Goal: Task Accomplishment & Management: Use online tool/utility

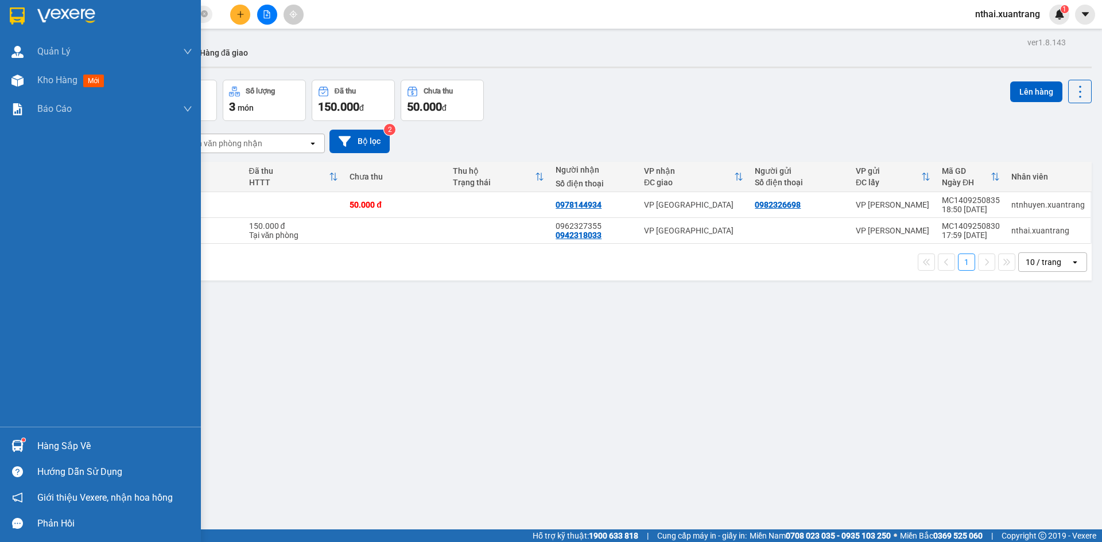
click at [10, 8] on img at bounding box center [17, 15] width 15 height 17
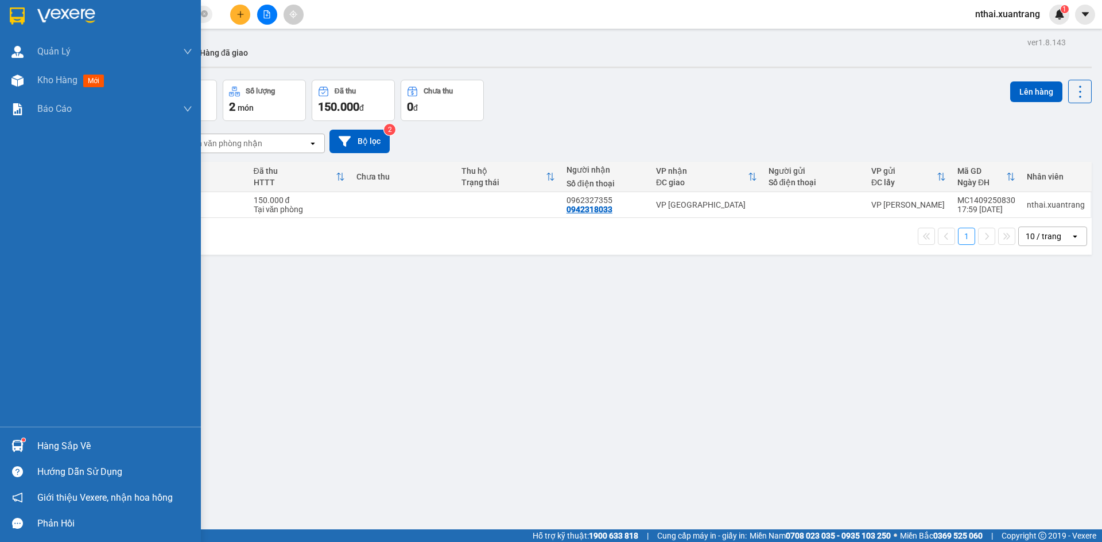
click at [21, 7] on img at bounding box center [17, 15] width 15 height 17
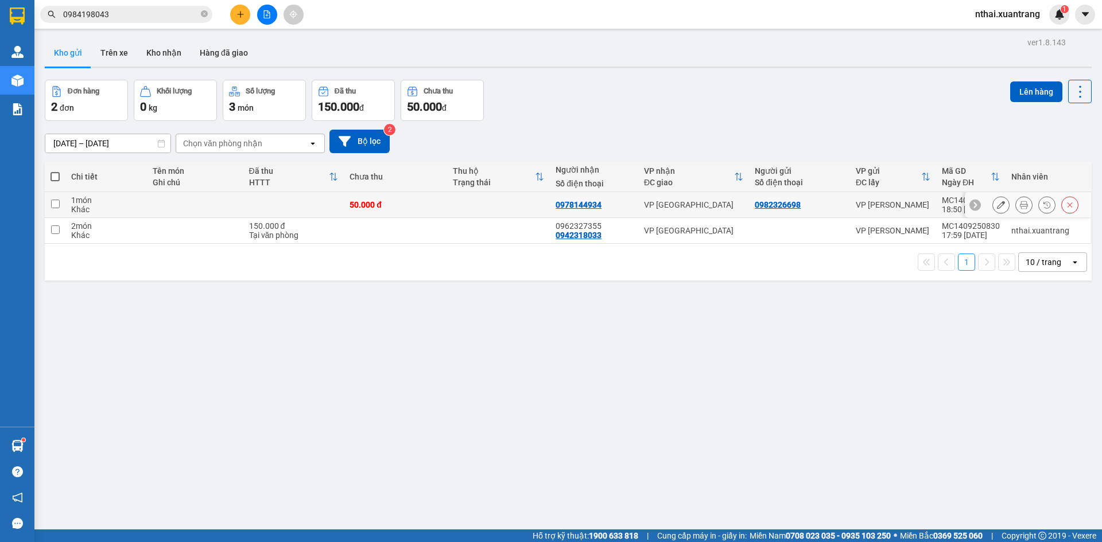
click at [341, 209] on td at bounding box center [293, 205] width 101 height 26
checkbox input "true"
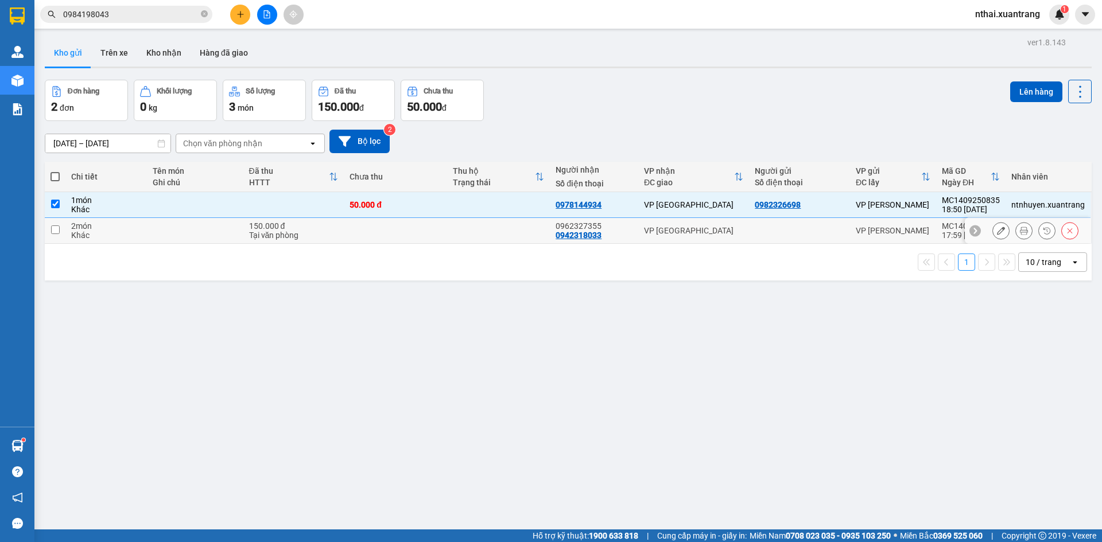
click at [344, 222] on td at bounding box center [395, 231] width 103 height 26
checkbox input "true"
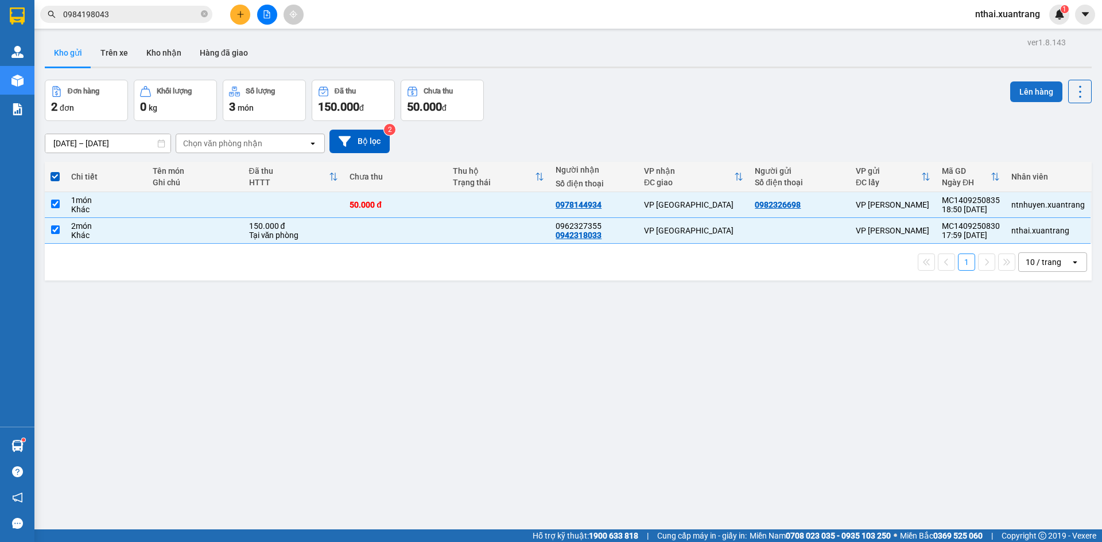
click at [1028, 91] on button "Lên hàng" at bounding box center [1036, 91] width 52 height 21
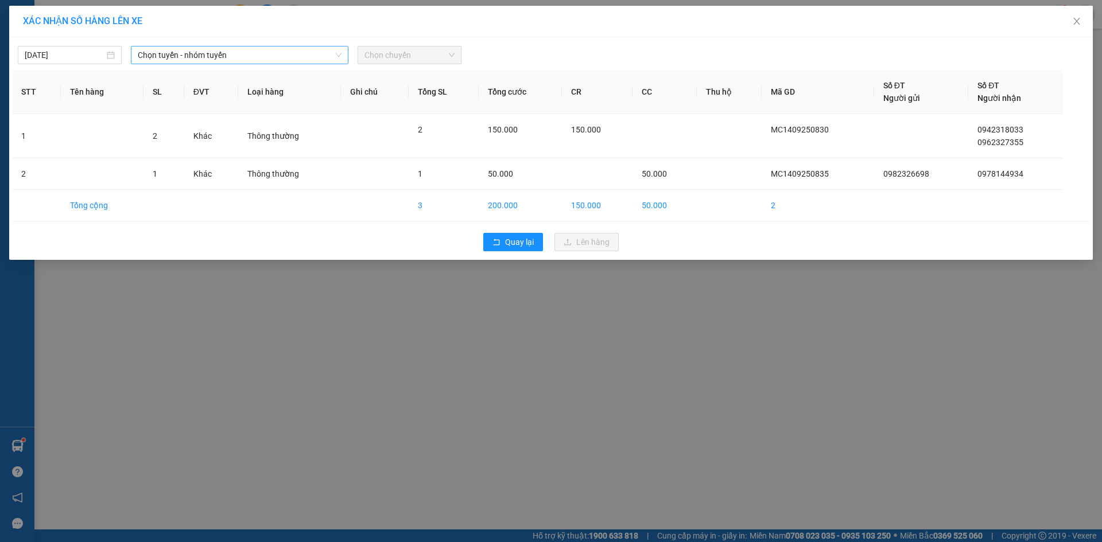
click at [212, 62] on span "Chọn tuyến - nhóm tuyến" at bounding box center [240, 54] width 204 height 17
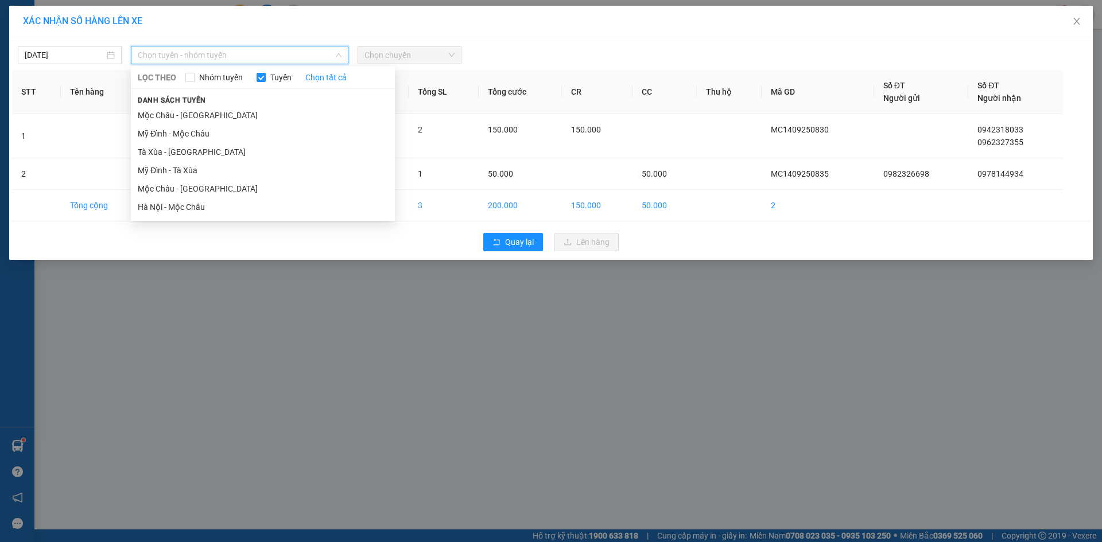
drag, startPoint x: 180, startPoint y: 119, endPoint x: 291, endPoint y: 87, distance: 115.3
click at [180, 118] on li "Mộc Châu - [GEOGRAPHIC_DATA]" at bounding box center [263, 115] width 264 height 18
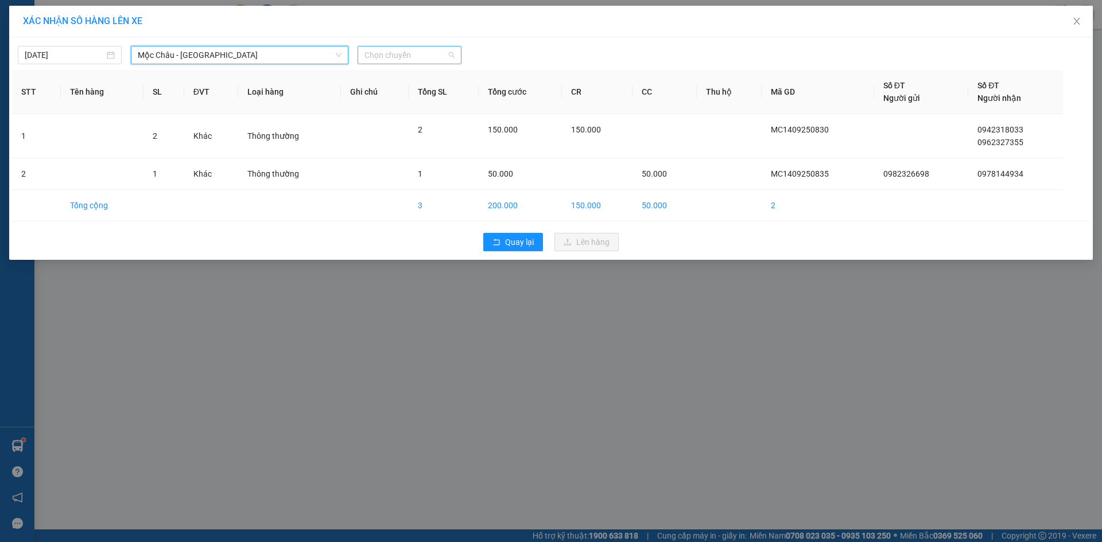
click at [444, 55] on span "Chọn chuyến" at bounding box center [409, 54] width 90 height 17
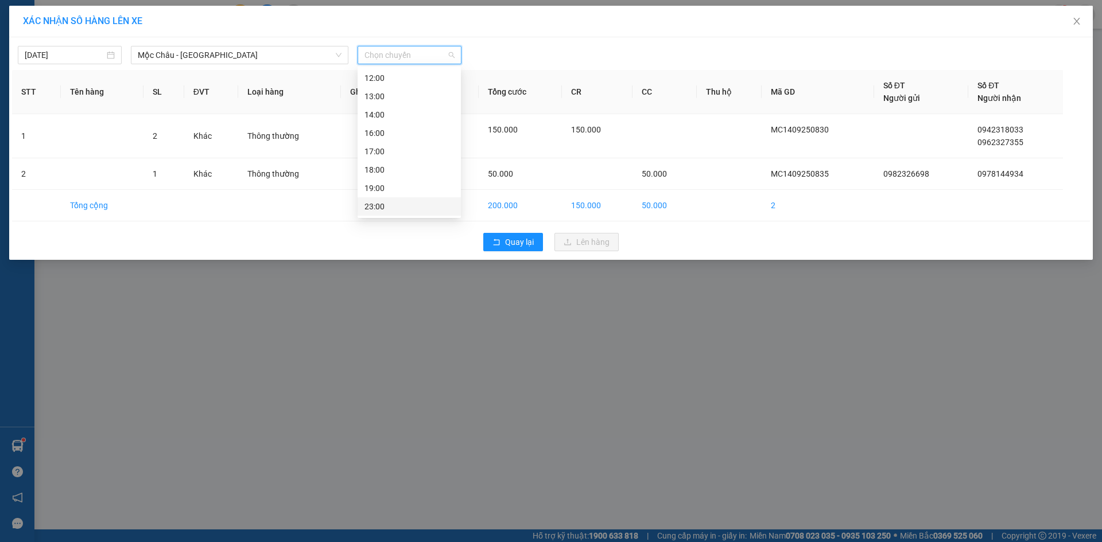
click at [380, 209] on div "23:00" at bounding box center [409, 206] width 90 height 13
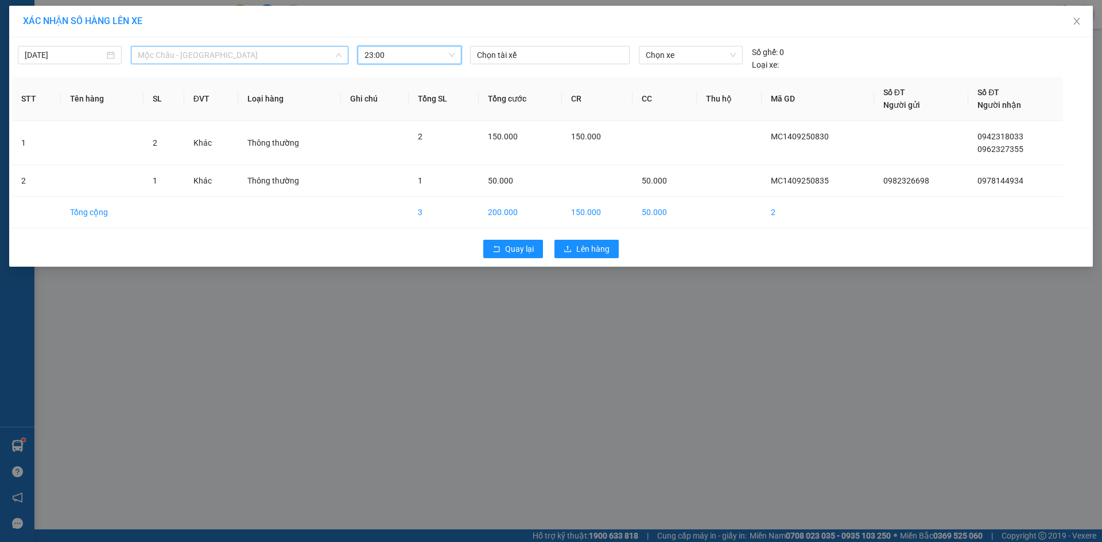
click at [215, 56] on span "Mộc Châu - [GEOGRAPHIC_DATA]" at bounding box center [240, 54] width 204 height 17
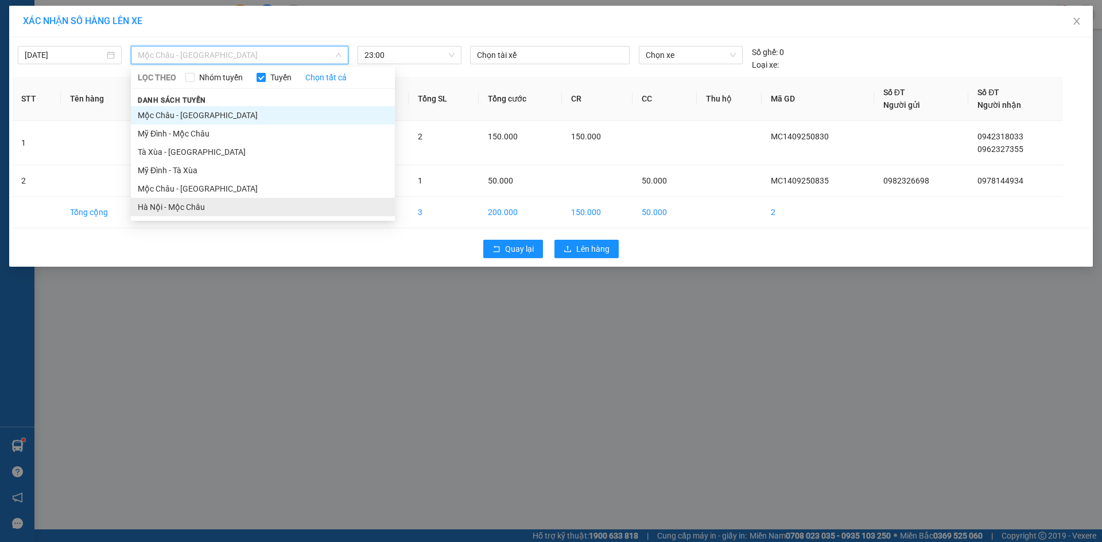
click at [200, 206] on li "Hà Nội - Mộc Châu" at bounding box center [263, 207] width 264 height 18
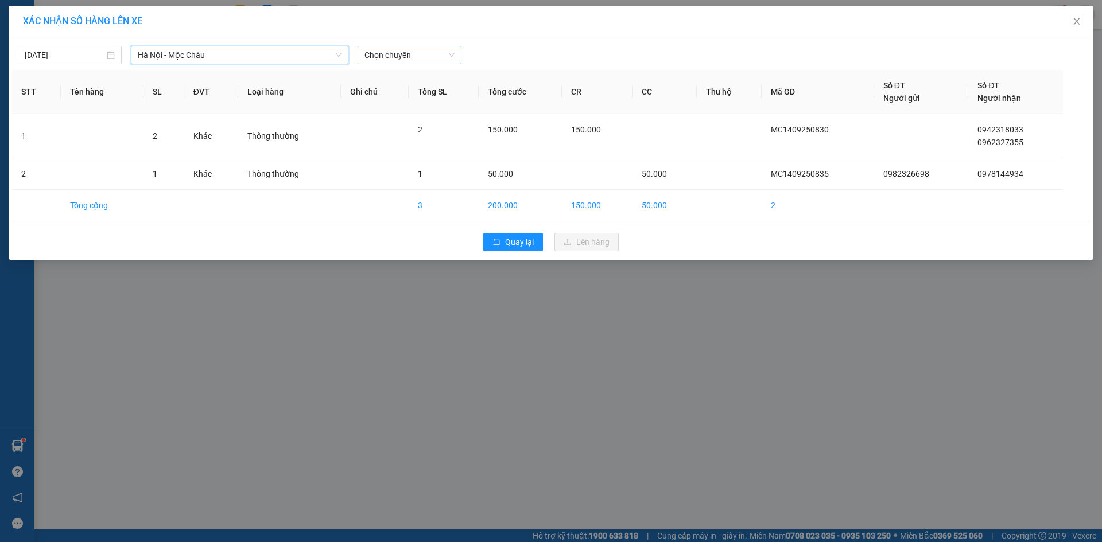
click at [385, 52] on span "Chọn chuyến" at bounding box center [409, 54] width 90 height 17
click at [200, 48] on span "Hà Nội - Mộc Châu" at bounding box center [240, 54] width 204 height 17
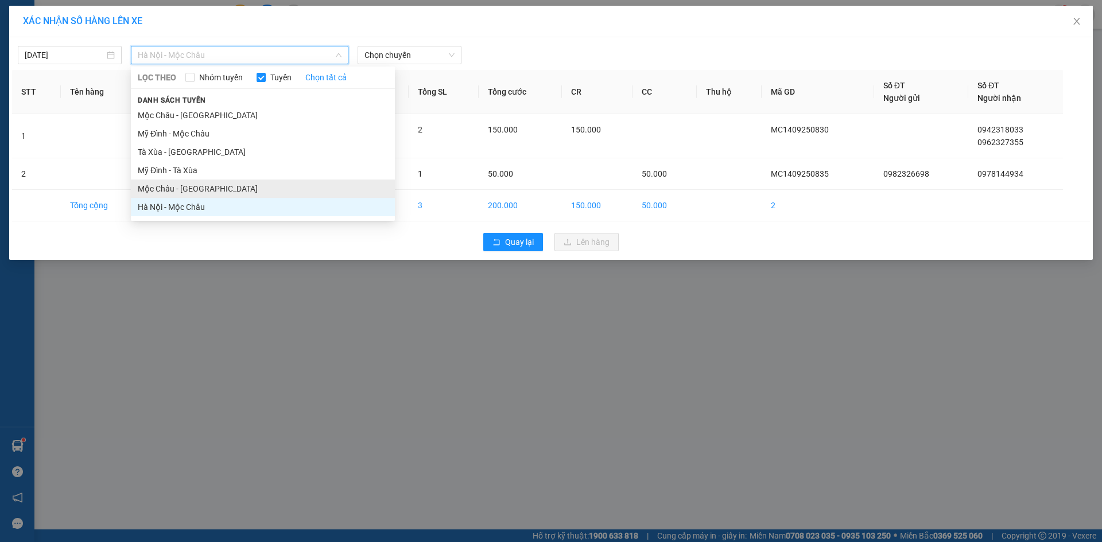
click at [177, 189] on li "Mộc Châu - Hà Nội" at bounding box center [263, 189] width 264 height 18
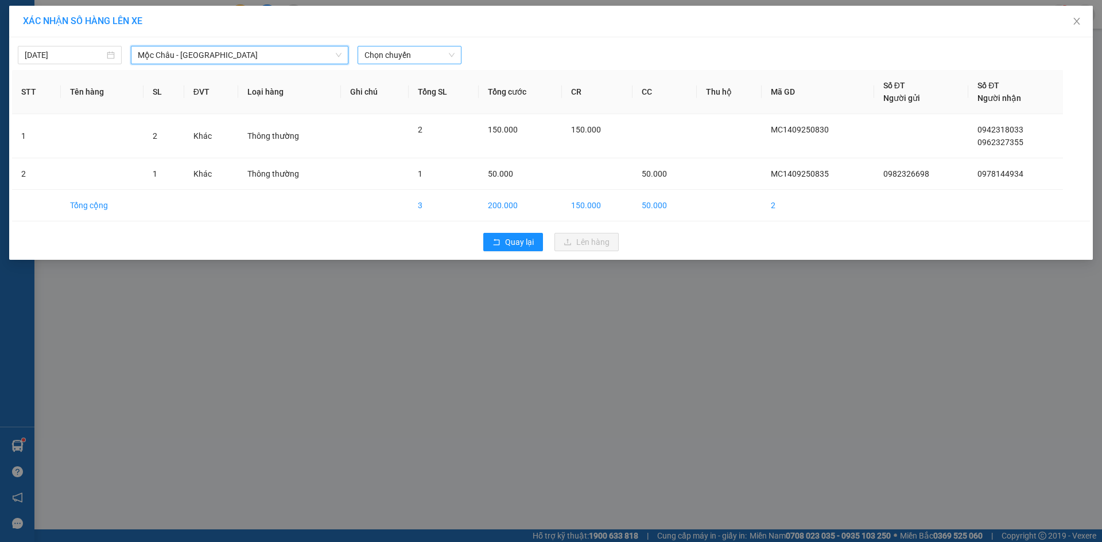
click at [402, 59] on span "Chọn chuyến" at bounding box center [409, 54] width 90 height 17
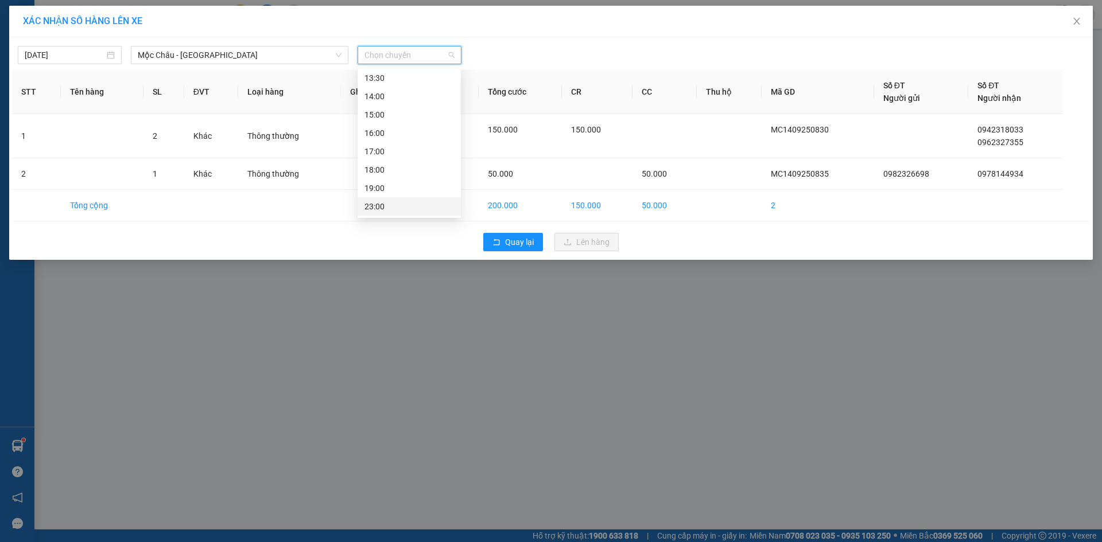
click at [390, 213] on div "23:00" at bounding box center [409, 206] width 103 height 18
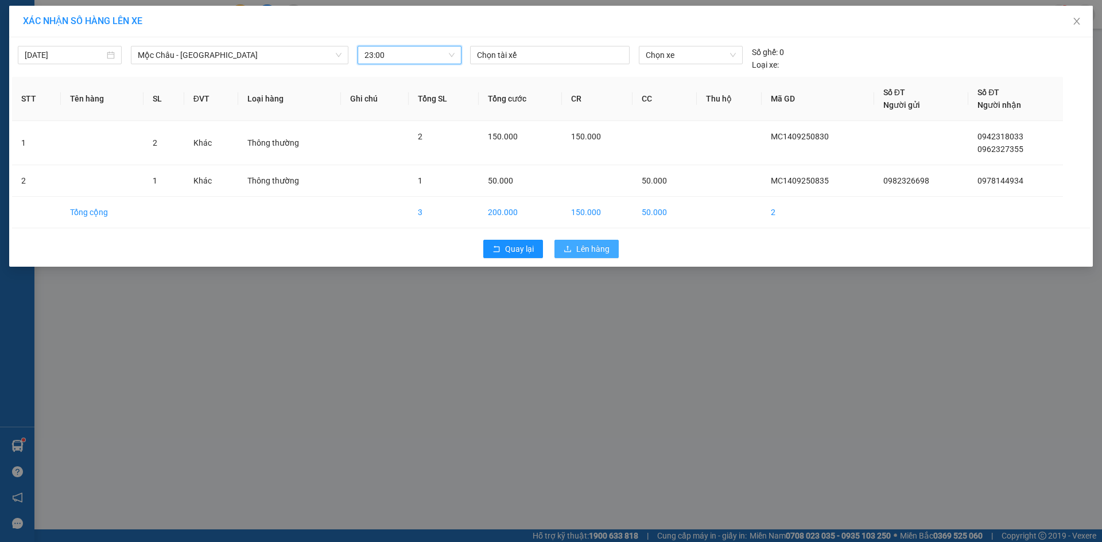
click at [580, 247] on span "Lên hàng" at bounding box center [592, 249] width 33 height 13
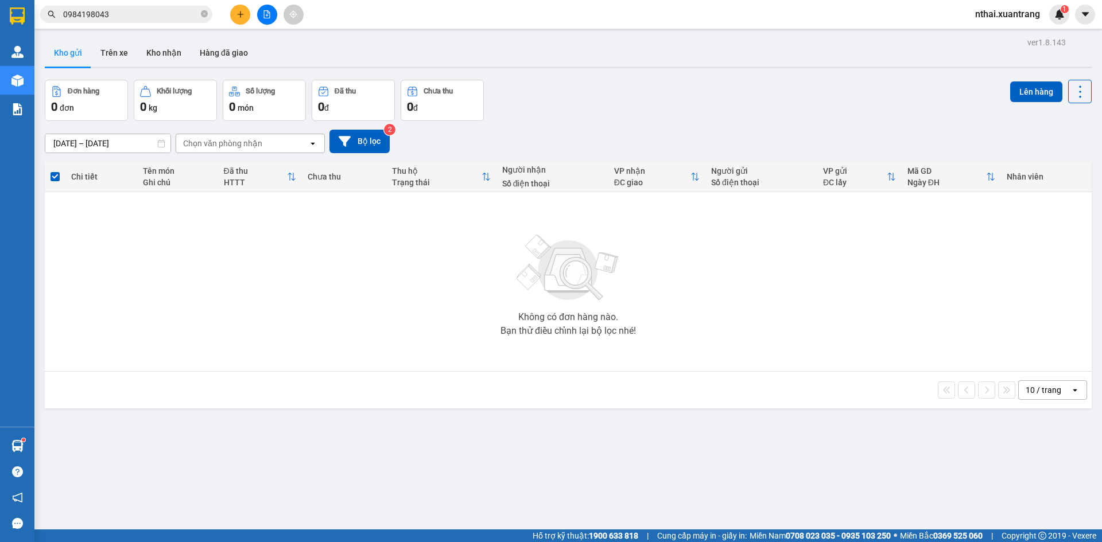
click at [265, 13] on icon "file-add" at bounding box center [267, 14] width 8 height 8
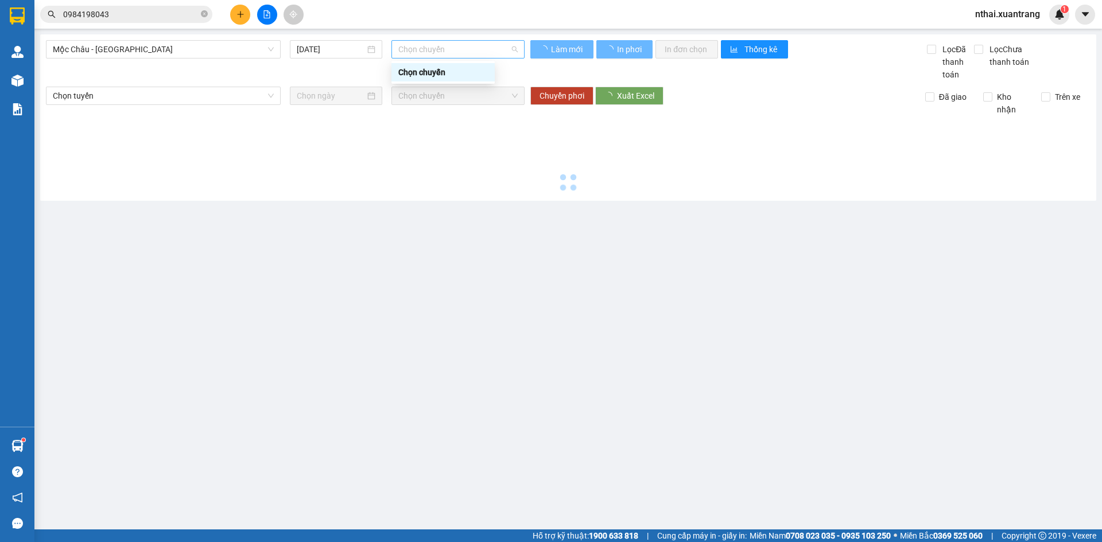
click at [424, 52] on span "Chọn chuyến" at bounding box center [457, 49] width 119 height 17
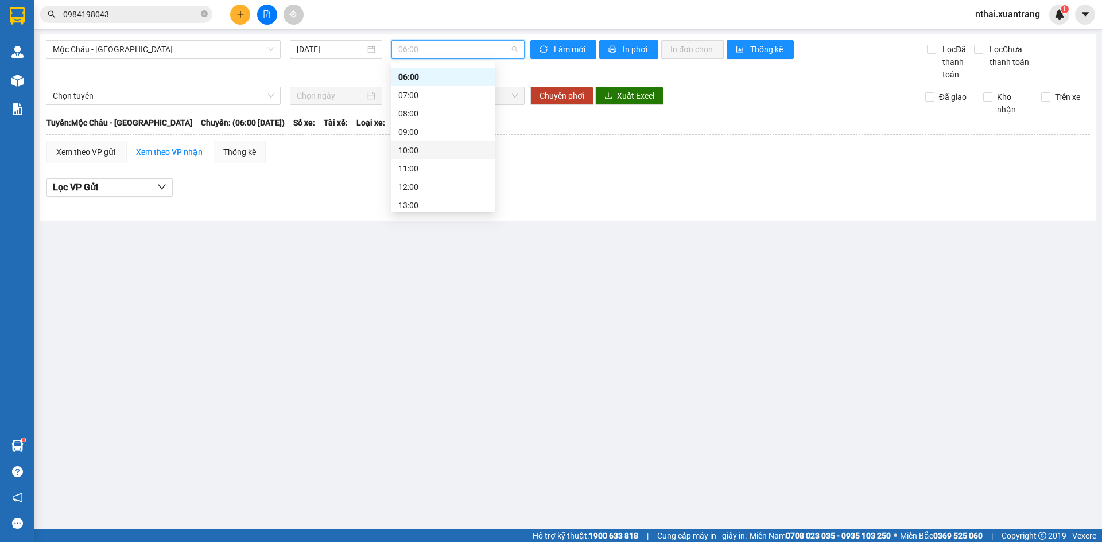
scroll to position [71, 0]
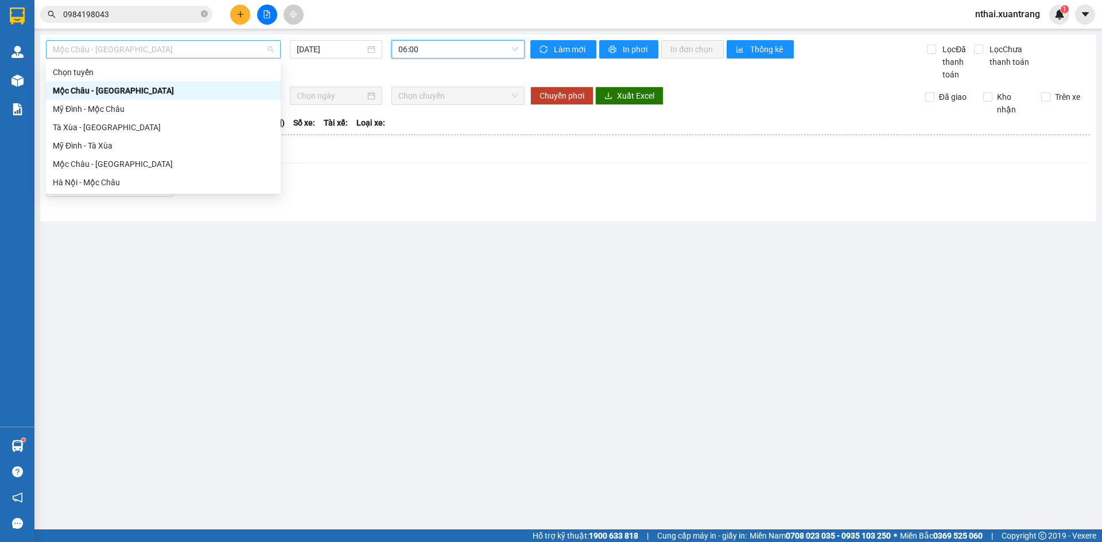
click at [172, 48] on span "Mộc Châu - Mỹ Đình" at bounding box center [163, 49] width 221 height 17
click at [84, 182] on div "Hà Nội - Mộc Châu" at bounding box center [163, 182] width 221 height 13
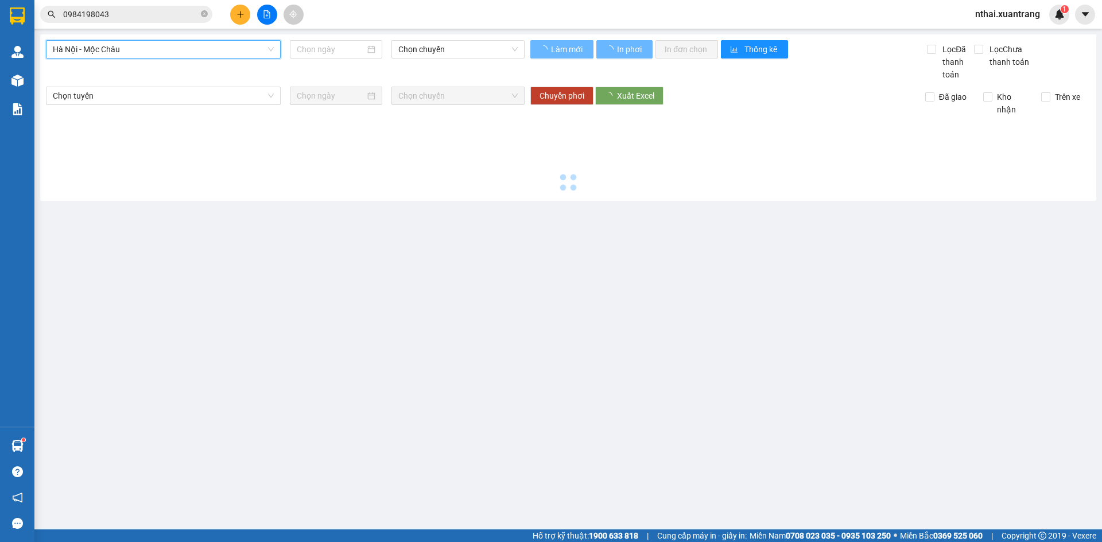
type input "[DATE]"
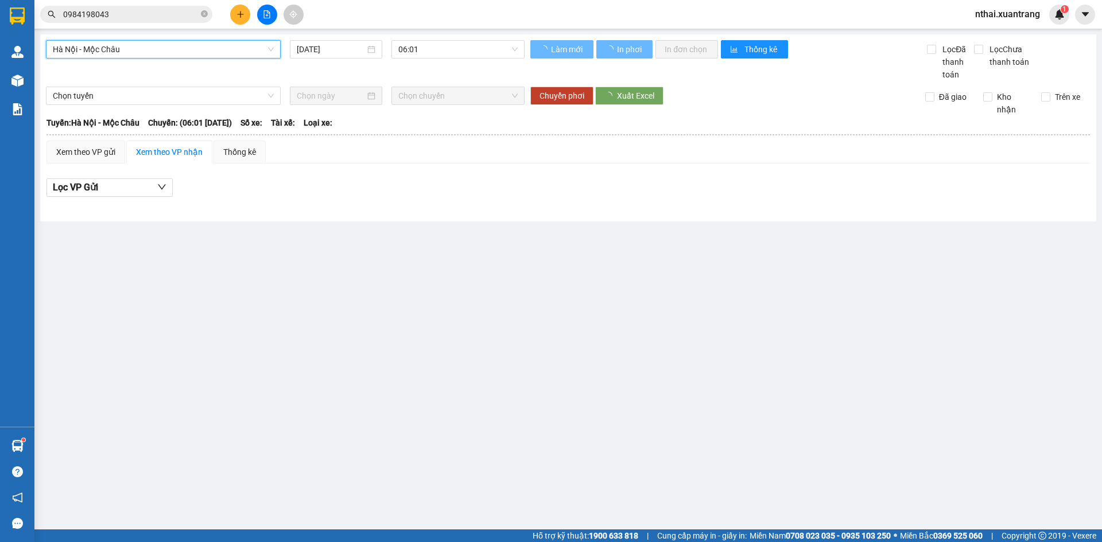
click at [433, 59] on div "Hà Nội - Mộc Châu Hà Nội - Mộc Châu 14/09/2025 06:01" at bounding box center [285, 60] width 479 height 41
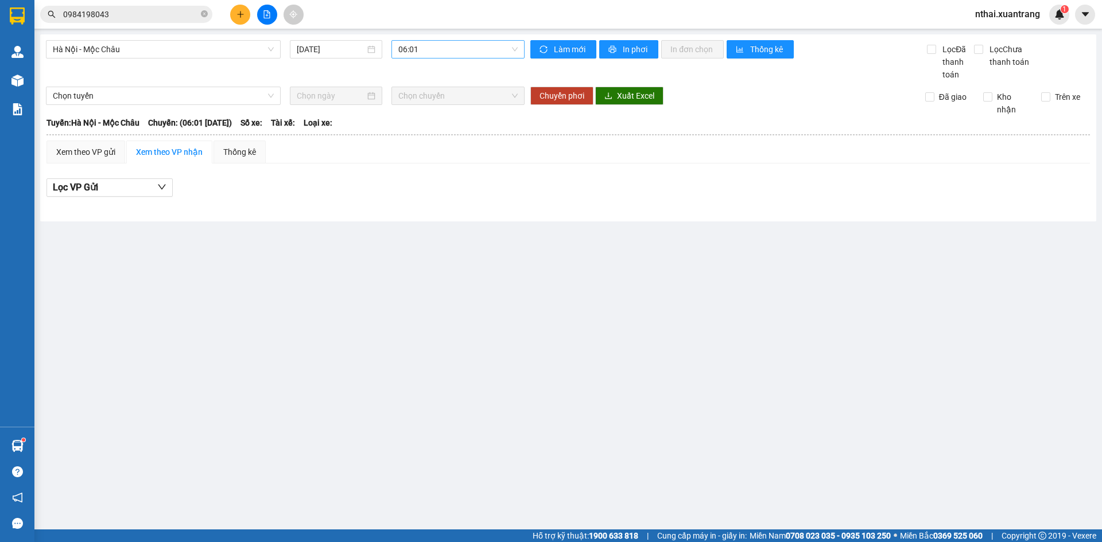
click at [439, 45] on span "06:01" at bounding box center [457, 49] width 119 height 17
click at [419, 133] on div "15:15" at bounding box center [443, 127] width 90 height 13
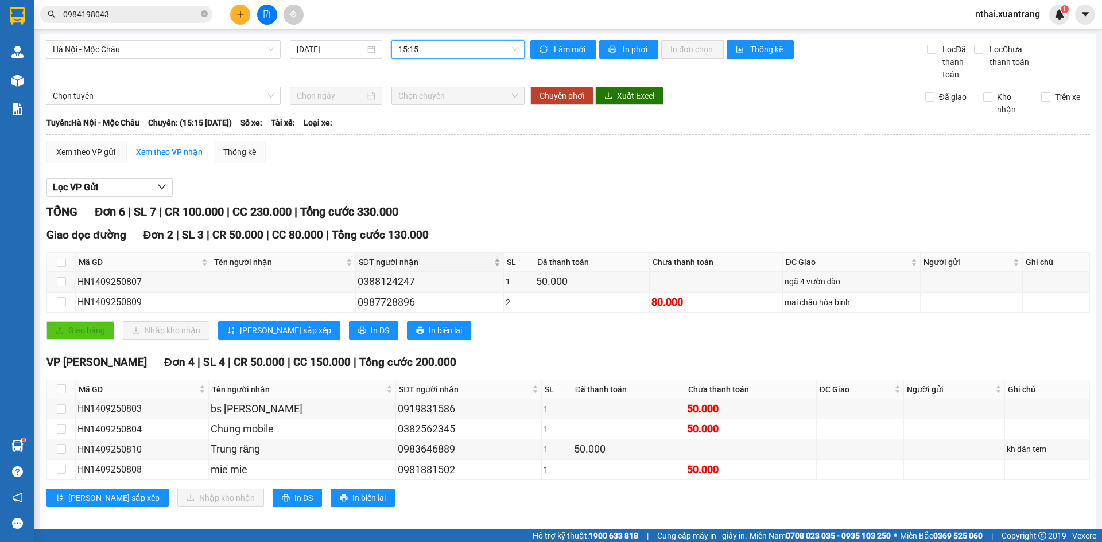
scroll to position [10, 0]
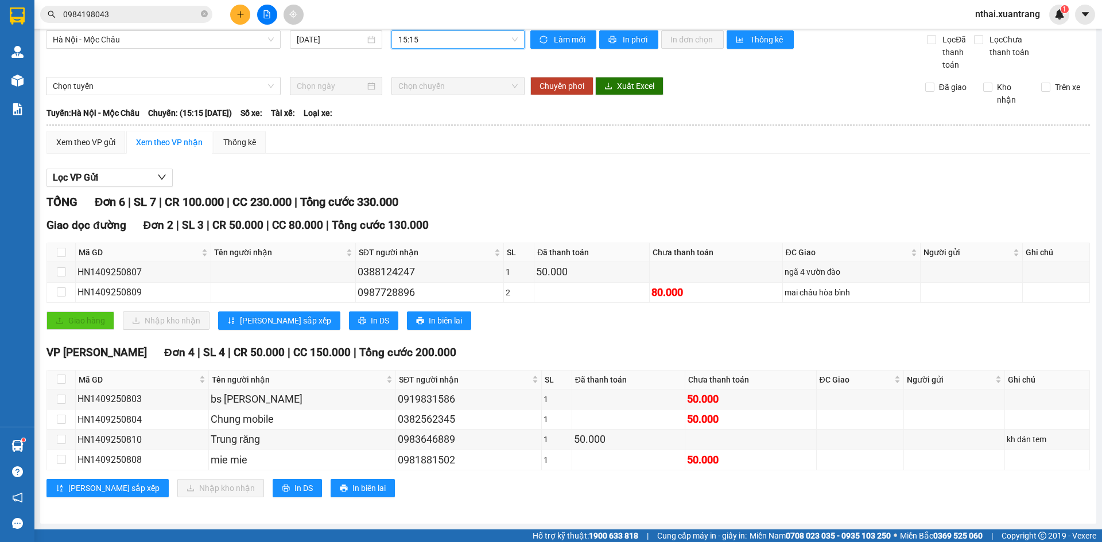
click at [128, 18] on input "0984198043" at bounding box center [130, 14] width 135 height 13
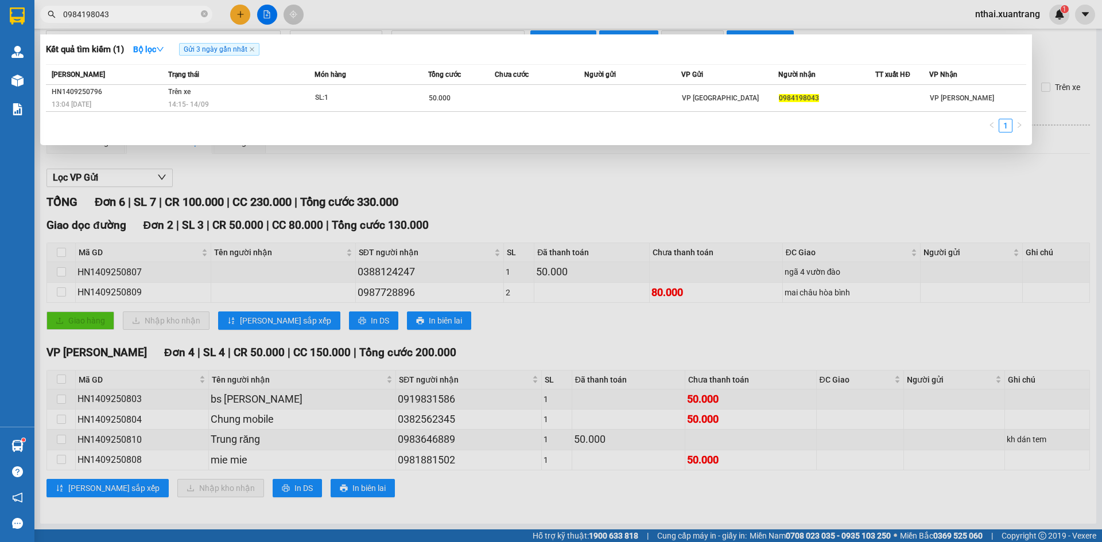
click at [128, 18] on input "0984198043" at bounding box center [130, 14] width 135 height 13
paste input "69034068"
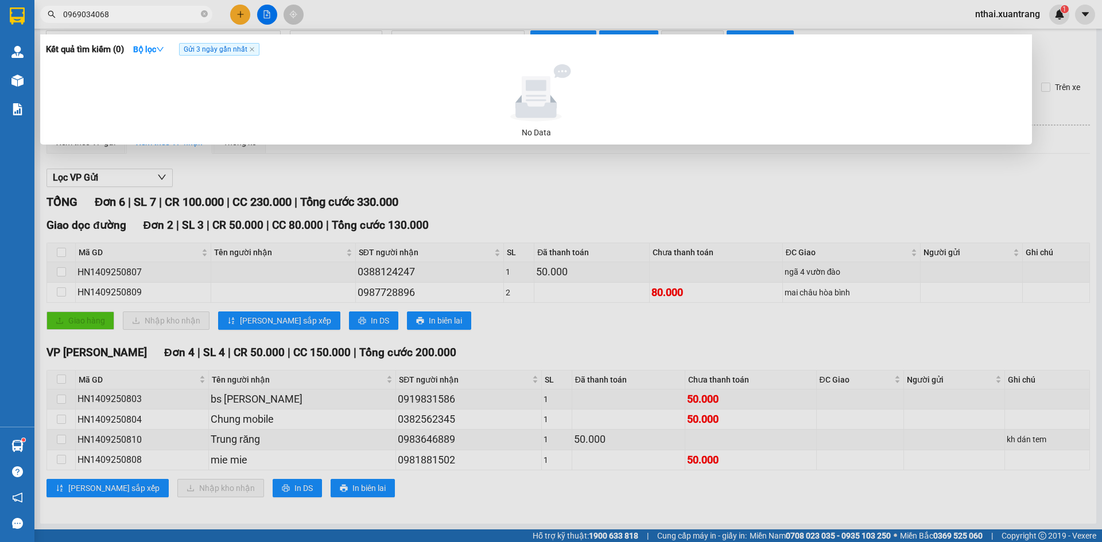
click at [130, 18] on input "0969034068" at bounding box center [130, 14] width 135 height 13
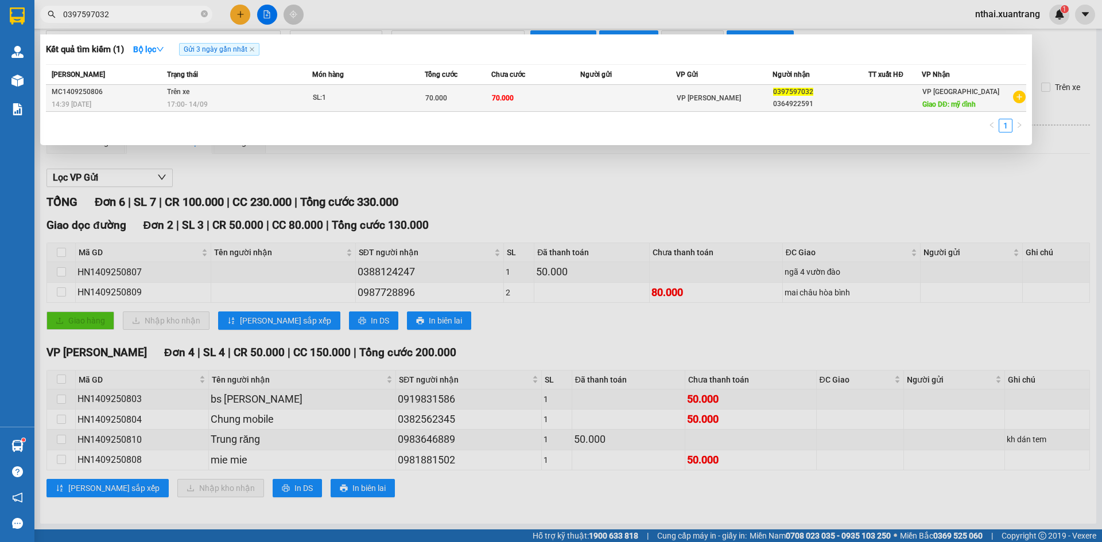
type input "0397597032"
click at [673, 107] on td at bounding box center [628, 98] width 96 height 27
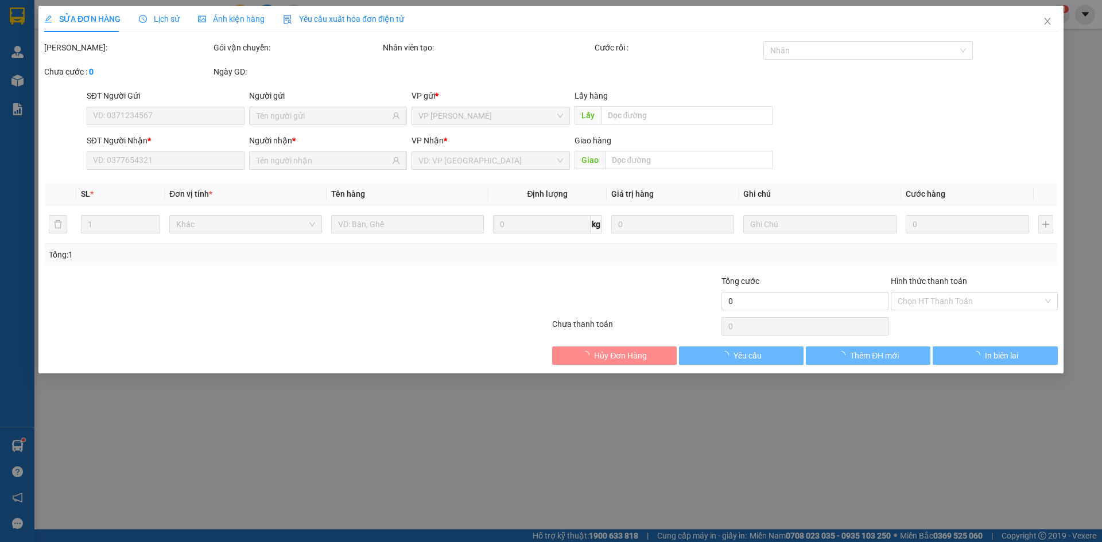
type input "0397597032"
type input "mỹ đình"
type input "70.000"
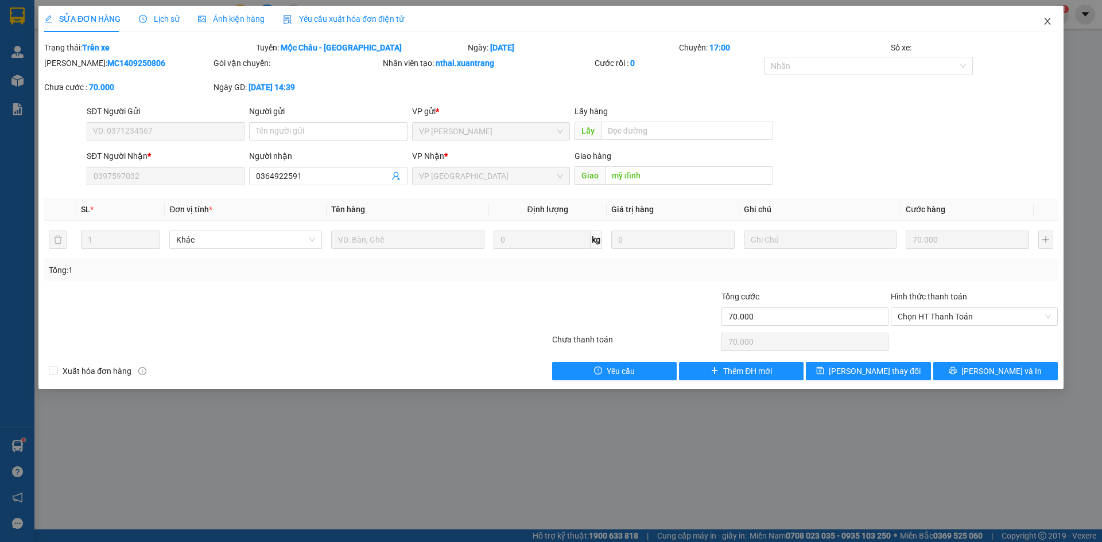
click at [1046, 22] on icon "close" at bounding box center [1047, 21] width 9 height 9
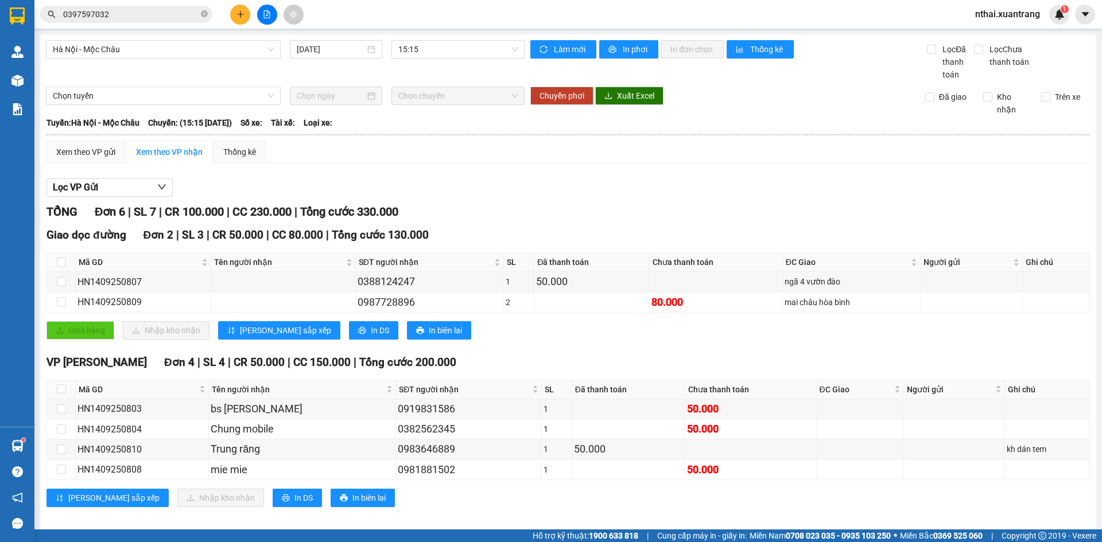
click at [126, 10] on input "0397597032" at bounding box center [130, 14] width 135 height 13
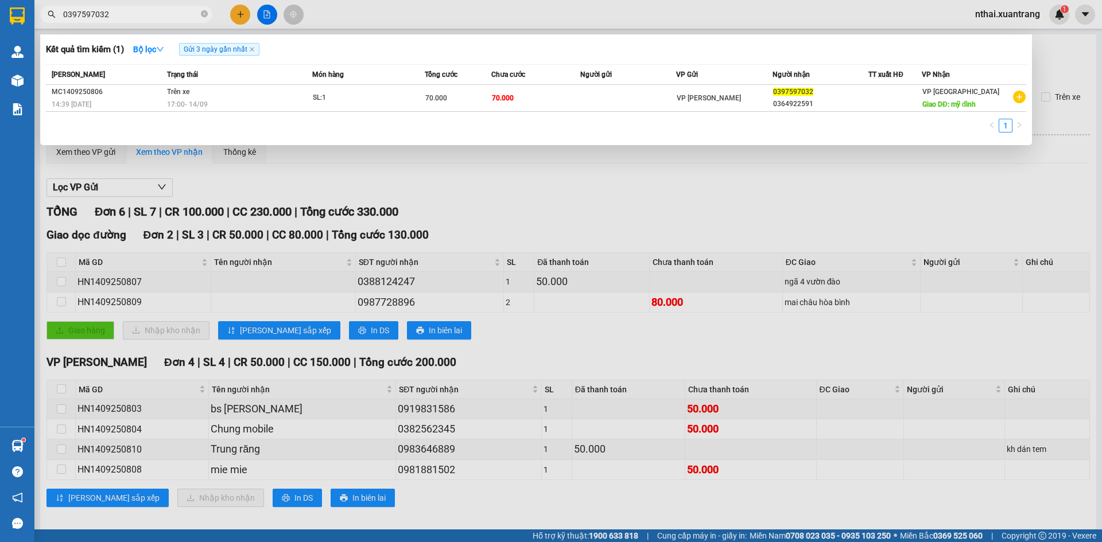
click at [126, 10] on input "0397597032" at bounding box center [130, 14] width 135 height 13
click at [142, 17] on input "0397597032" at bounding box center [130, 14] width 135 height 13
click at [592, 387] on div at bounding box center [551, 271] width 1102 height 542
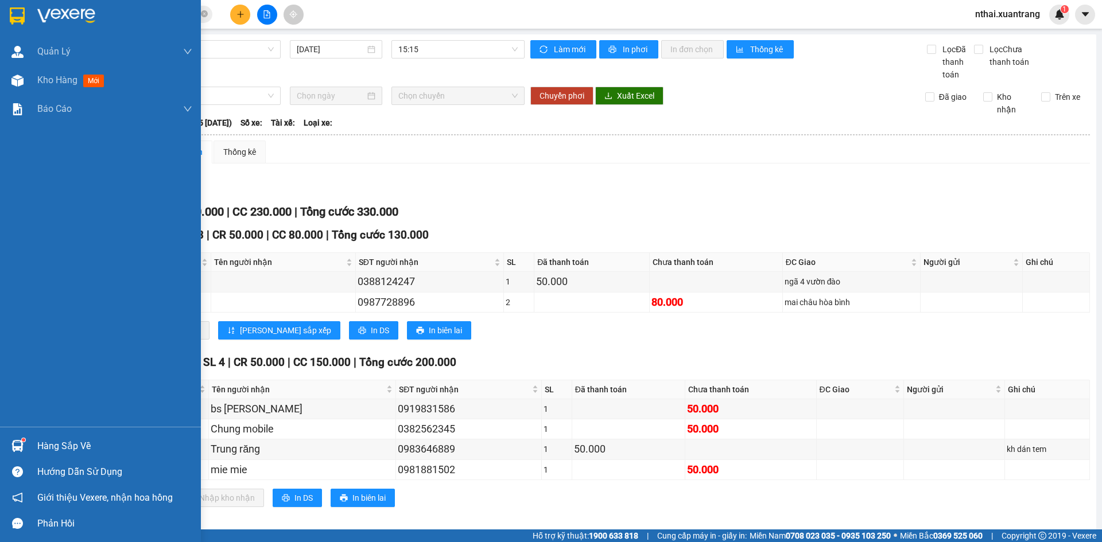
click at [1, 12] on div at bounding box center [100, 18] width 201 height 37
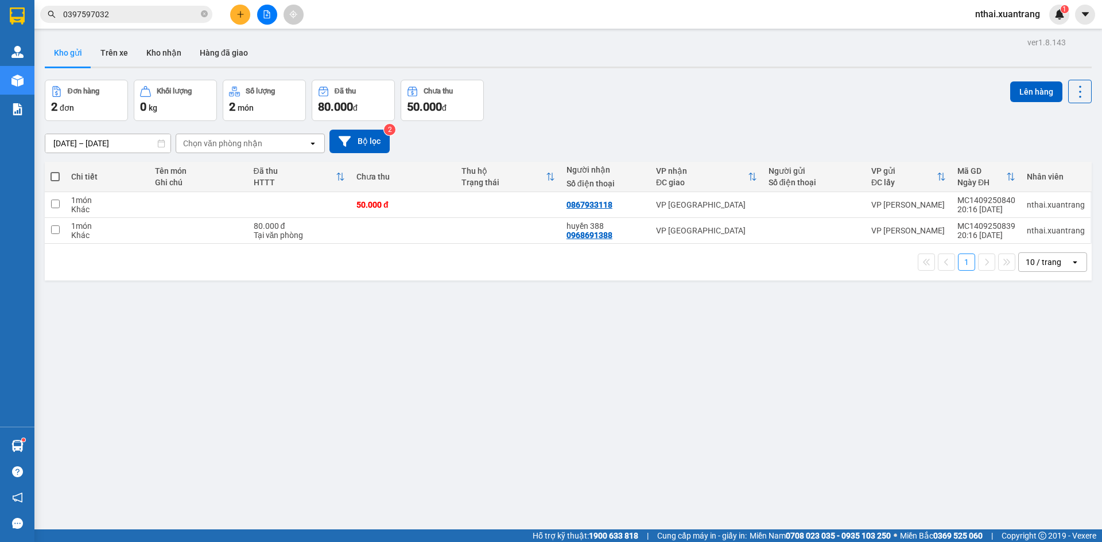
click at [155, 14] on input "0397597032" at bounding box center [130, 14] width 135 height 13
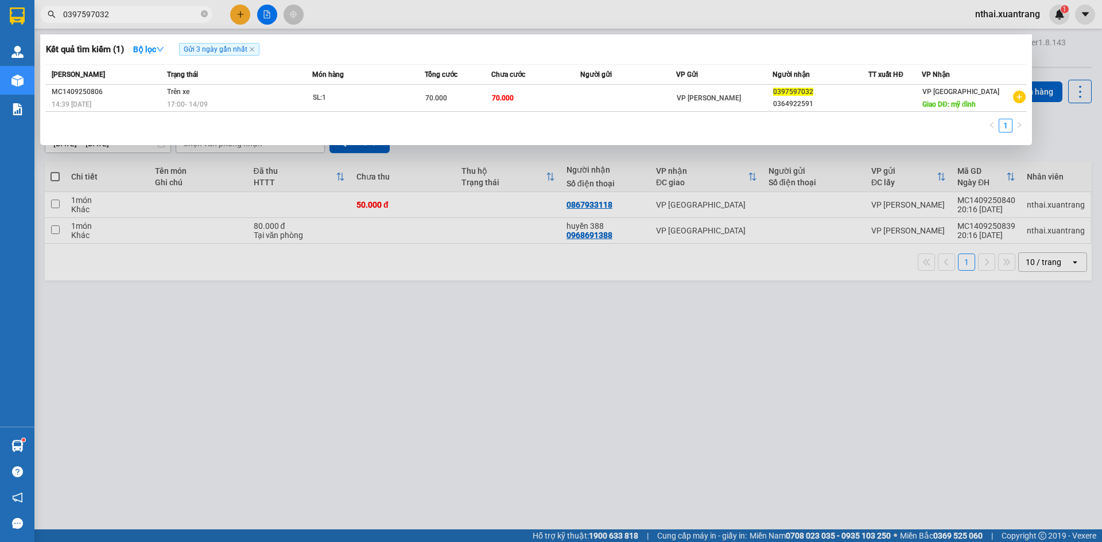
click at [155, 14] on input "0397597032" at bounding box center [130, 14] width 135 height 13
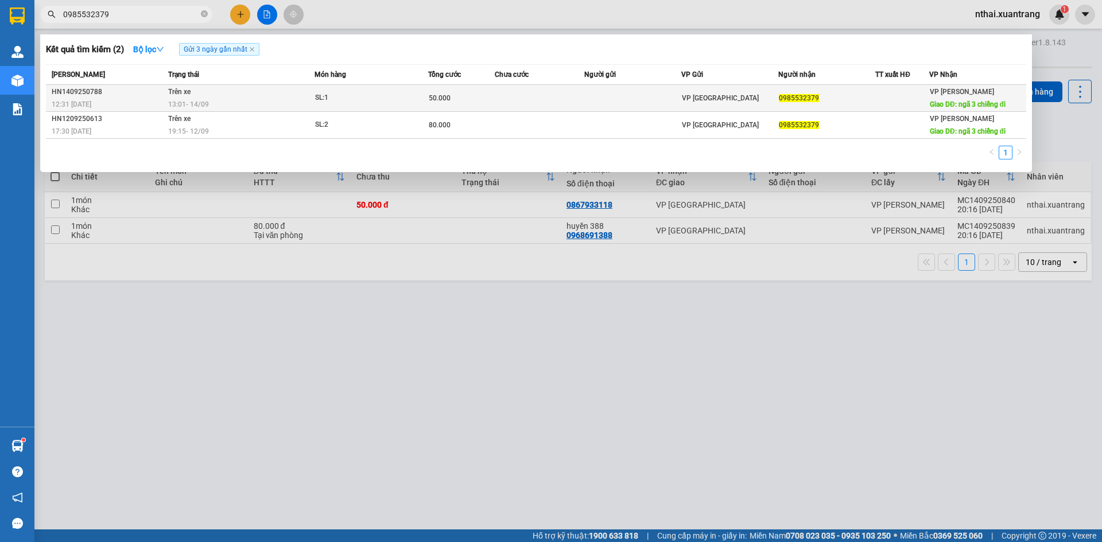
type input "0985532379"
click at [816, 92] on div "0985532379" at bounding box center [827, 98] width 96 height 12
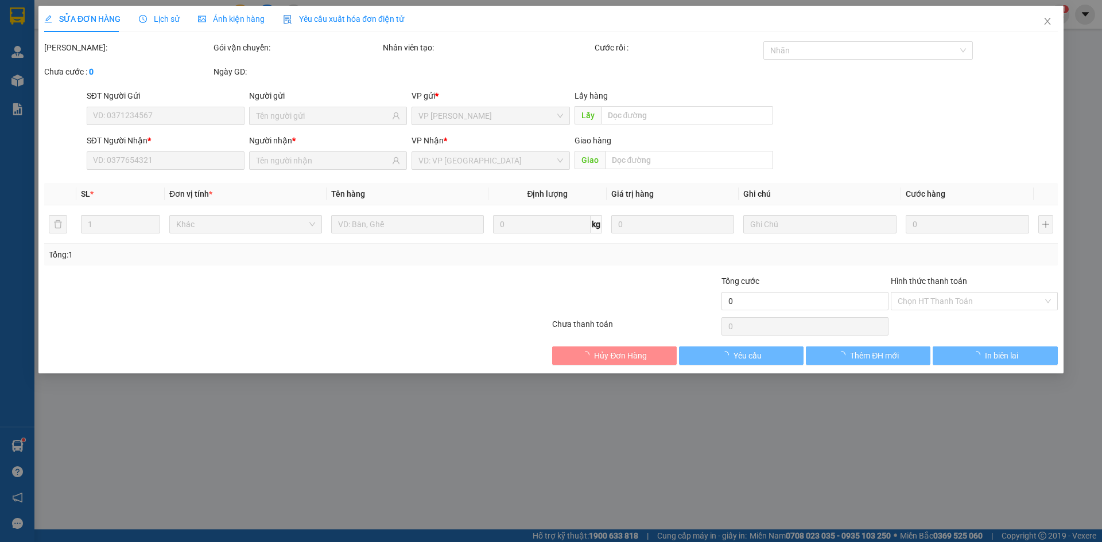
type input "0985532379"
type input "ngã 3 chiềng đi"
type input "50.000"
type input "0"
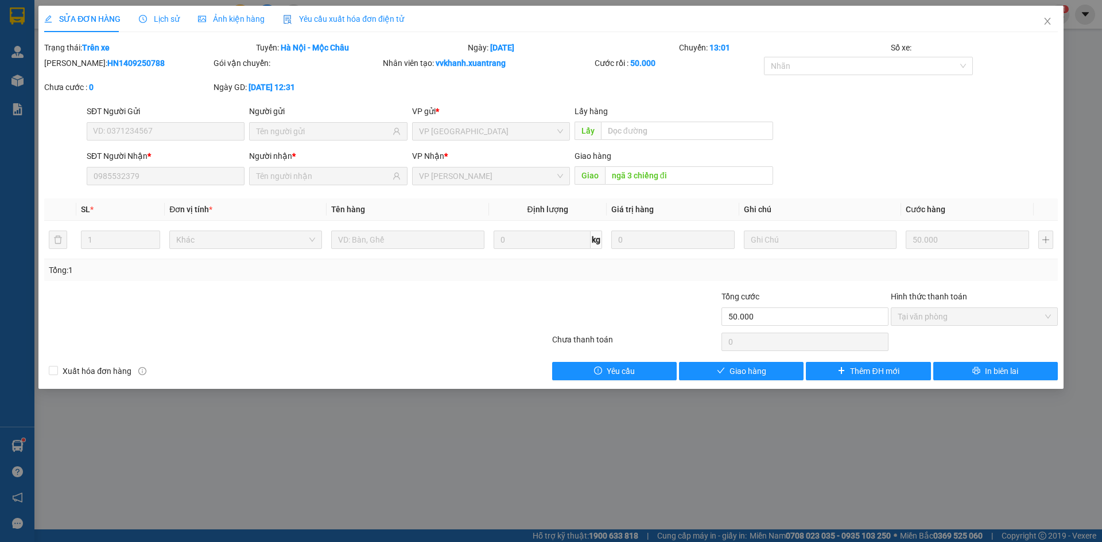
click at [246, 21] on span "Ảnh kiện hàng" at bounding box center [231, 18] width 67 height 9
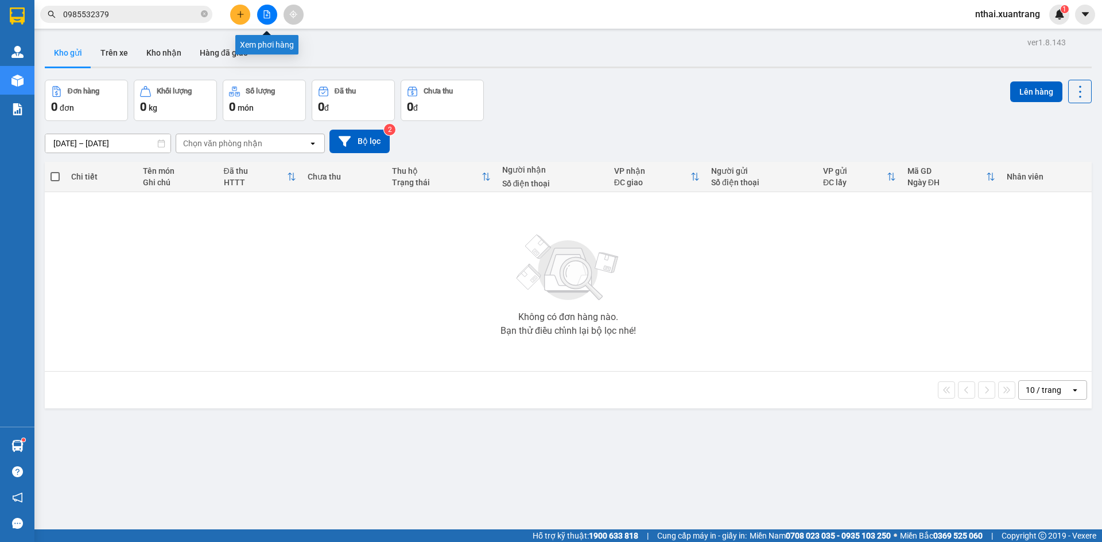
click at [272, 20] on button at bounding box center [267, 15] width 20 height 20
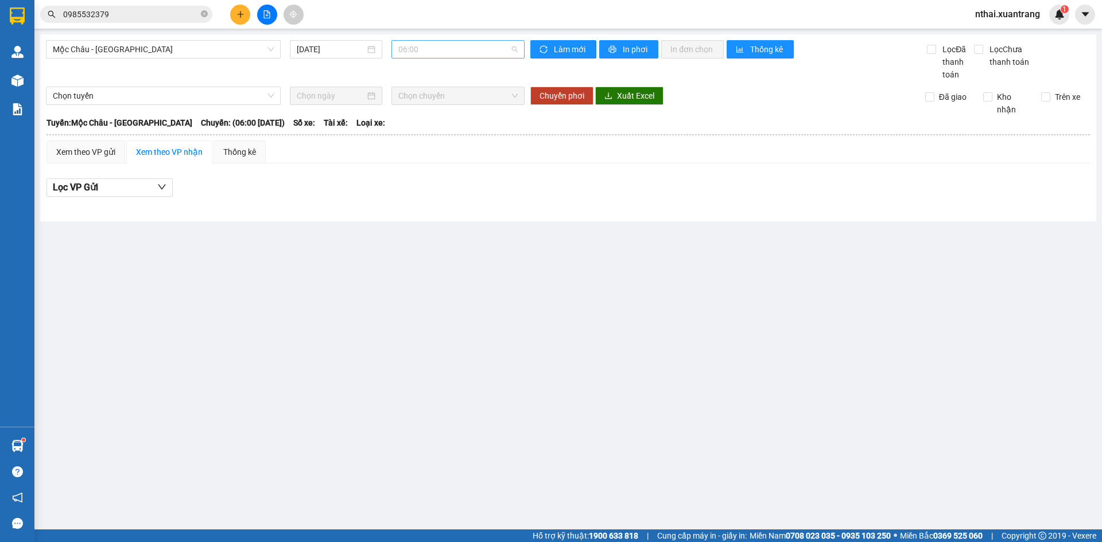
click at [433, 55] on span "06:00" at bounding box center [457, 49] width 119 height 17
click at [169, 32] on main "Mộc Châu - Mỹ Đình 14/09/2025 06:00 Làm mới In phơi In đơn chọn Thống kê Lọc Đã…" at bounding box center [551, 265] width 1102 height 530
click at [165, 45] on span "Mộc Châu - Mỹ Đình" at bounding box center [163, 49] width 221 height 17
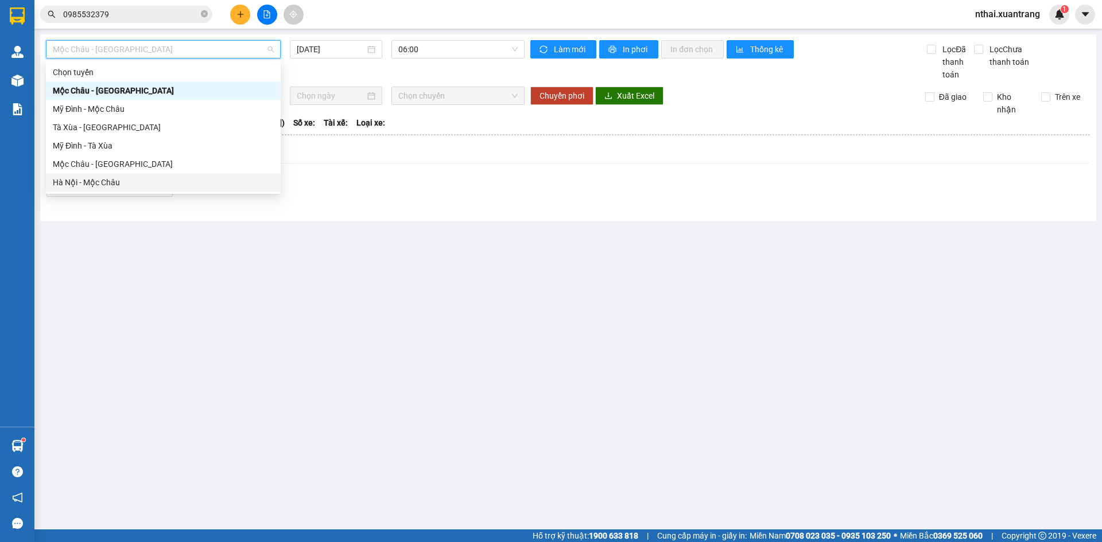
click at [102, 182] on div "Hà Nội - Mộc Châu" at bounding box center [163, 182] width 221 height 13
type input "[DATE]"
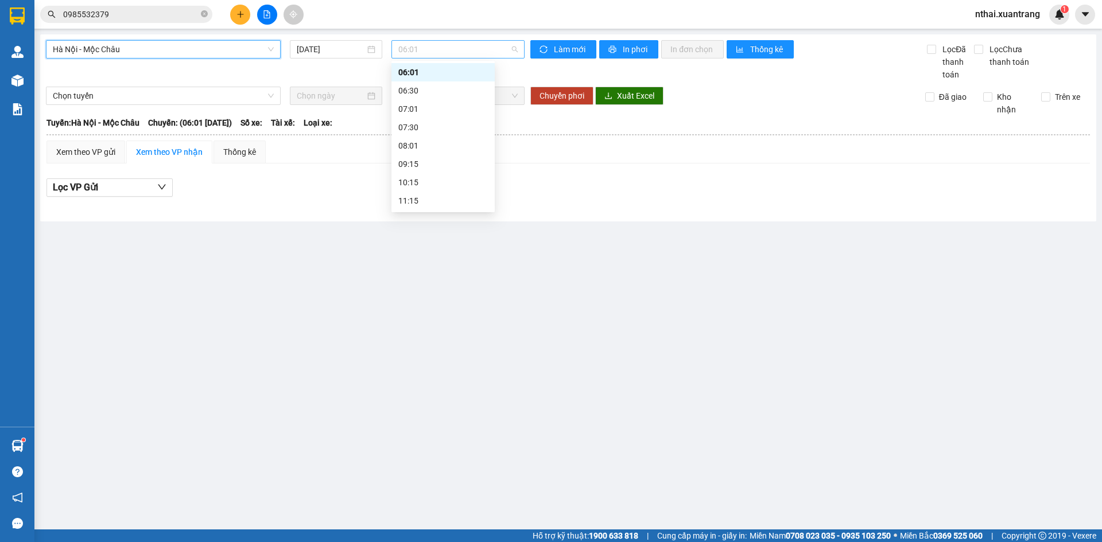
drag, startPoint x: 424, startPoint y: 54, endPoint x: 432, endPoint y: 51, distance: 9.1
click at [425, 52] on span "06:01" at bounding box center [457, 49] width 119 height 17
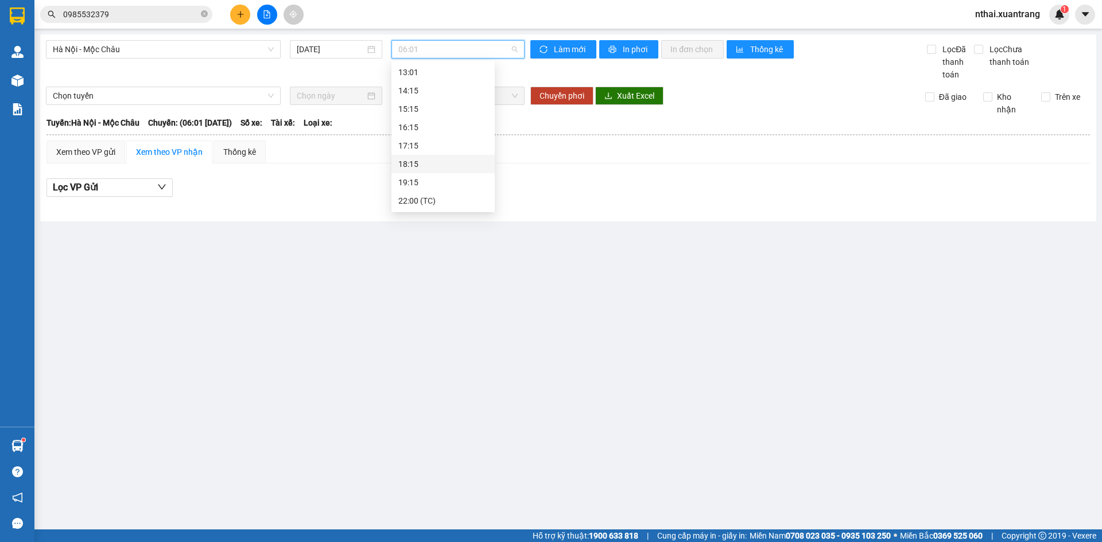
click at [422, 162] on div "18:15" at bounding box center [443, 164] width 90 height 13
click at [482, 54] on span "18:15" at bounding box center [457, 49] width 119 height 17
click at [413, 187] on div "19:15" at bounding box center [443, 182] width 90 height 13
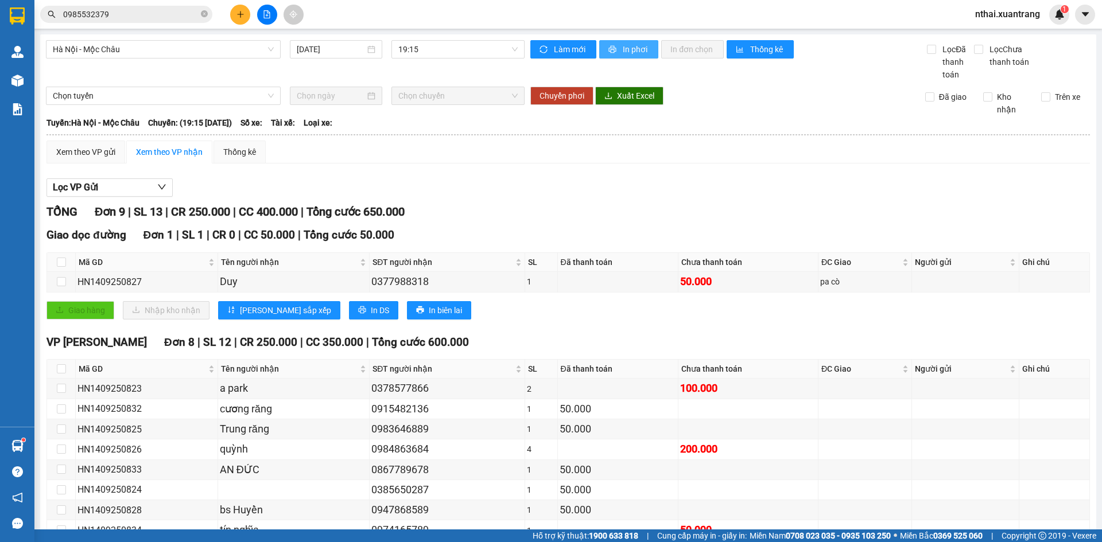
drag, startPoint x: 620, startPoint y: 43, endPoint x: 623, endPoint y: 86, distance: 43.1
click at [623, 43] on span "In phơi" at bounding box center [636, 49] width 26 height 13
click at [112, 11] on input "0985532379" at bounding box center [130, 14] width 135 height 13
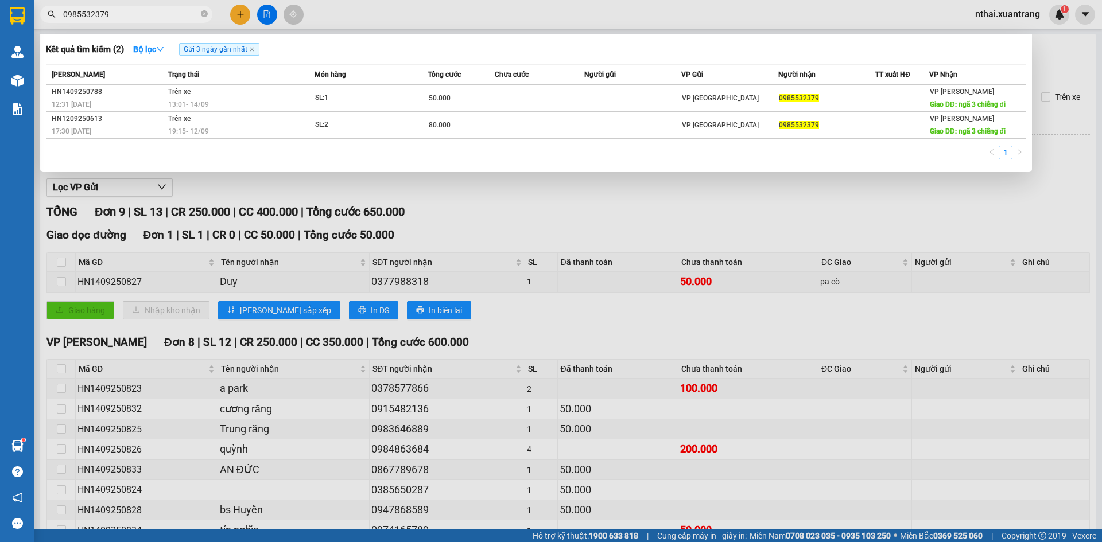
click at [112, 11] on input "0985532379" at bounding box center [130, 14] width 135 height 13
paste input "73236118"
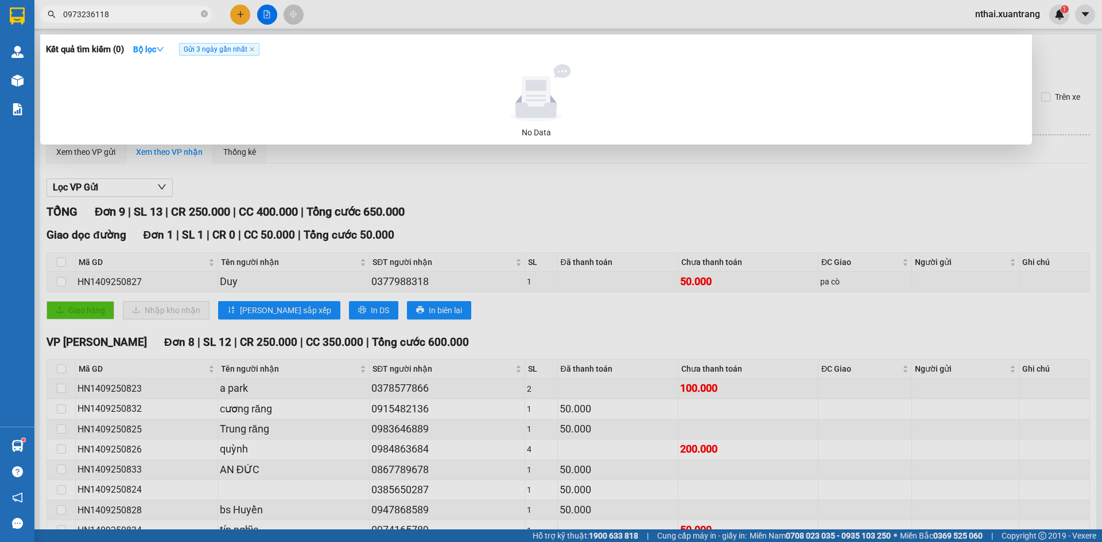
click at [126, 21] on span "0973236118" at bounding box center [126, 14] width 172 height 17
click at [124, 19] on input "0973236118" at bounding box center [130, 14] width 135 height 13
click at [480, 218] on div at bounding box center [551, 271] width 1102 height 542
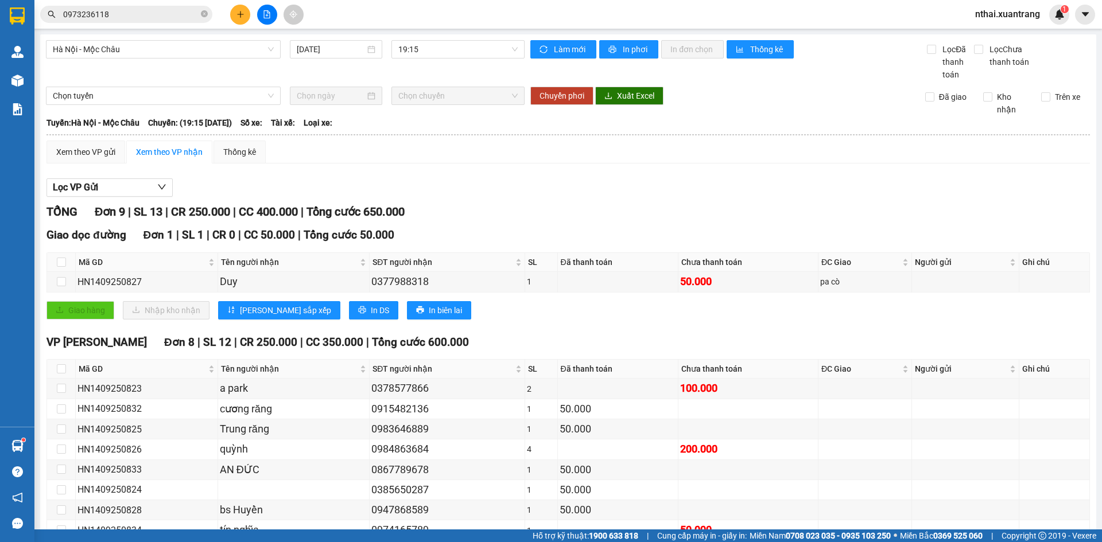
click at [117, 15] on input "0973236118" at bounding box center [130, 14] width 135 height 13
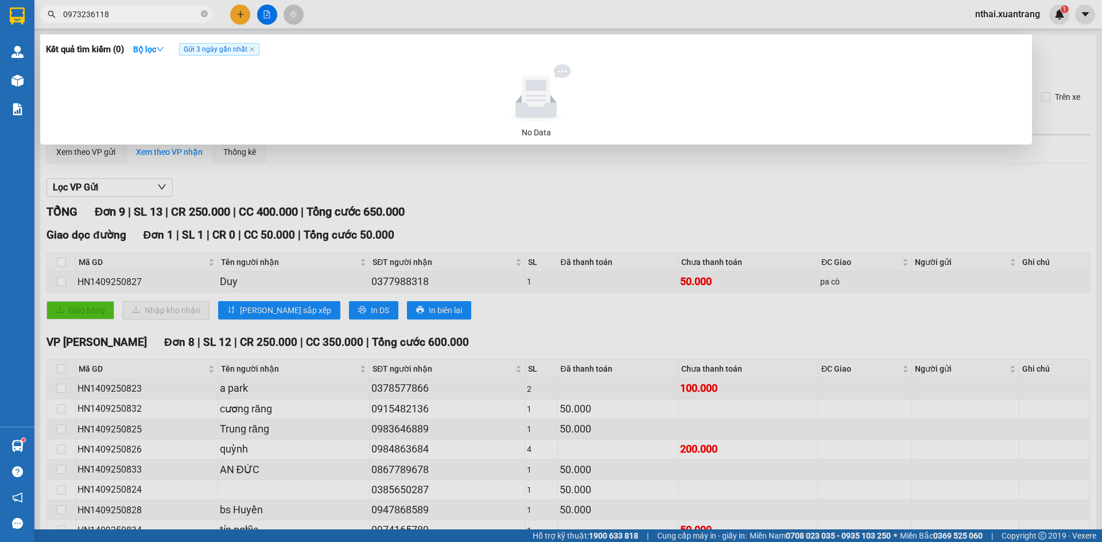
click at [117, 15] on input "0973236118" at bounding box center [130, 14] width 135 height 13
click at [142, 16] on input "0973236118" at bounding box center [130, 14] width 135 height 13
click at [143, 16] on input "0973236118" at bounding box center [130, 14] width 135 height 13
click at [147, 13] on input "0973236118" at bounding box center [130, 14] width 135 height 13
drag, startPoint x: 119, startPoint y: 11, endPoint x: 111, endPoint y: 9, distance: 8.4
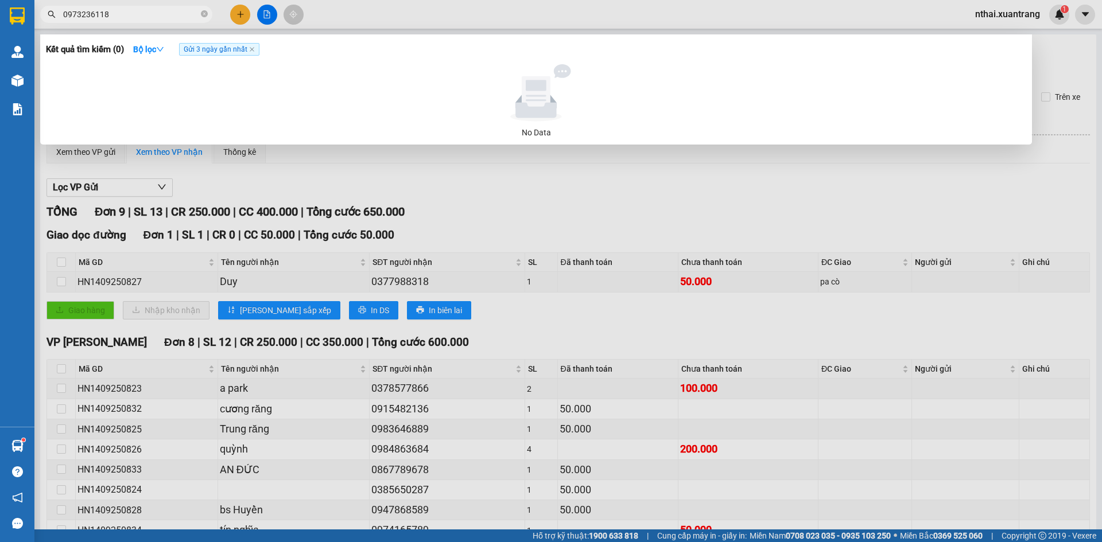
click at [119, 11] on input "0973236118" at bounding box center [130, 14] width 135 height 13
click at [103, 9] on input "0973236118" at bounding box center [130, 14] width 135 height 13
click at [94, 10] on input "0973236118" at bounding box center [130, 14] width 135 height 13
click at [134, 11] on input "0973236118" at bounding box center [130, 14] width 135 height 13
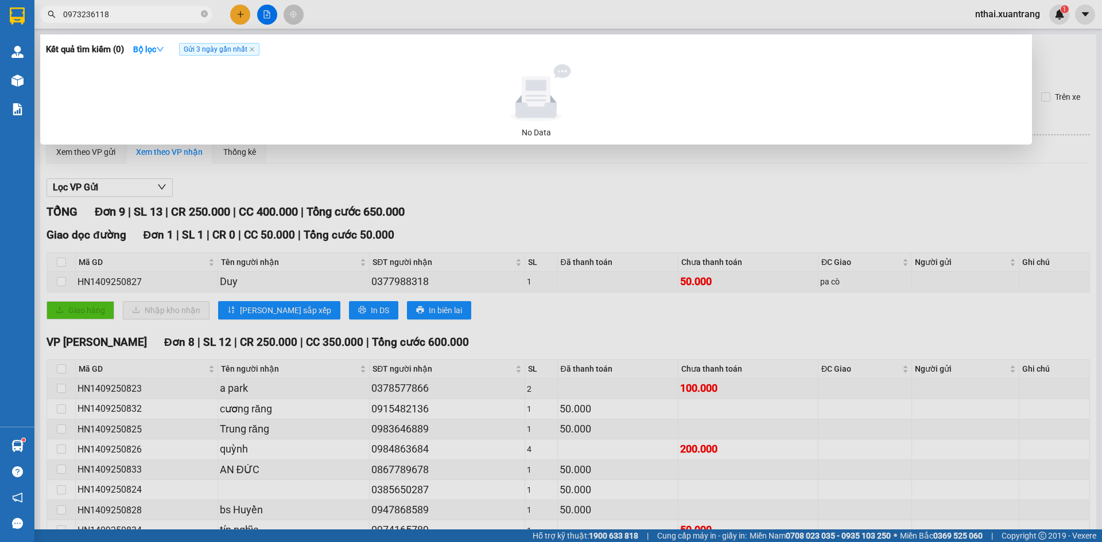
click at [168, 15] on input "0973236118" at bounding box center [130, 14] width 135 height 13
click at [138, 15] on input "0973236118" at bounding box center [130, 14] width 135 height 13
click at [71, 14] on input "096733118" at bounding box center [130, 14] width 135 height 13
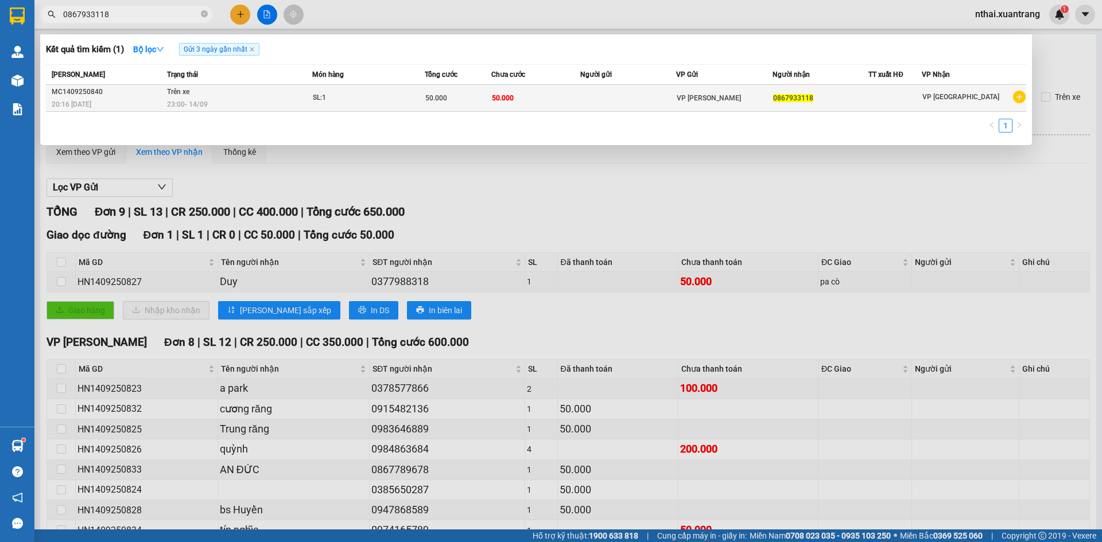
type input "0867933118"
click at [291, 99] on div "23:00 - 14/09" at bounding box center [239, 104] width 145 height 13
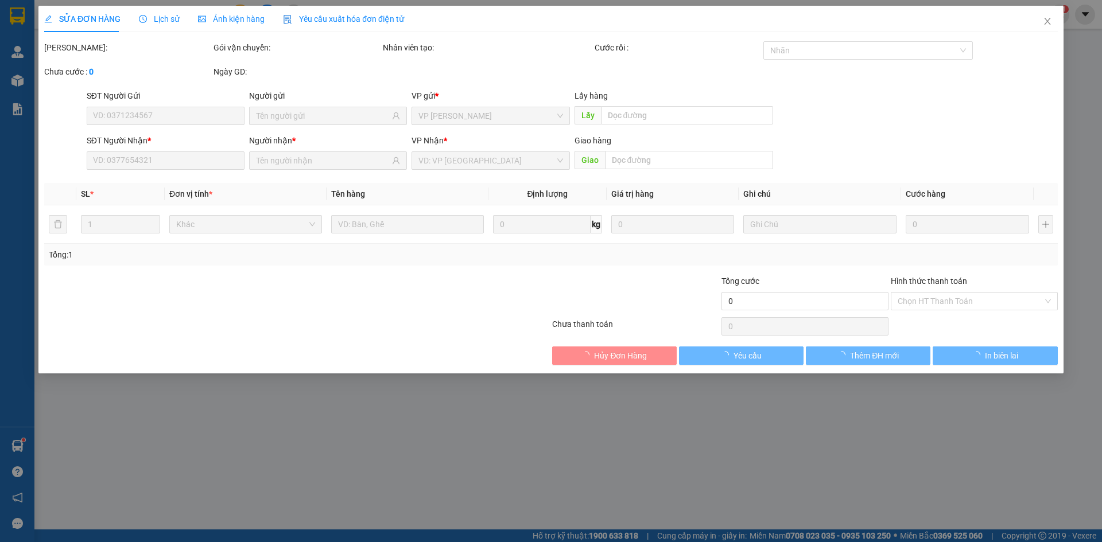
type input "0867933118"
type input "50.000"
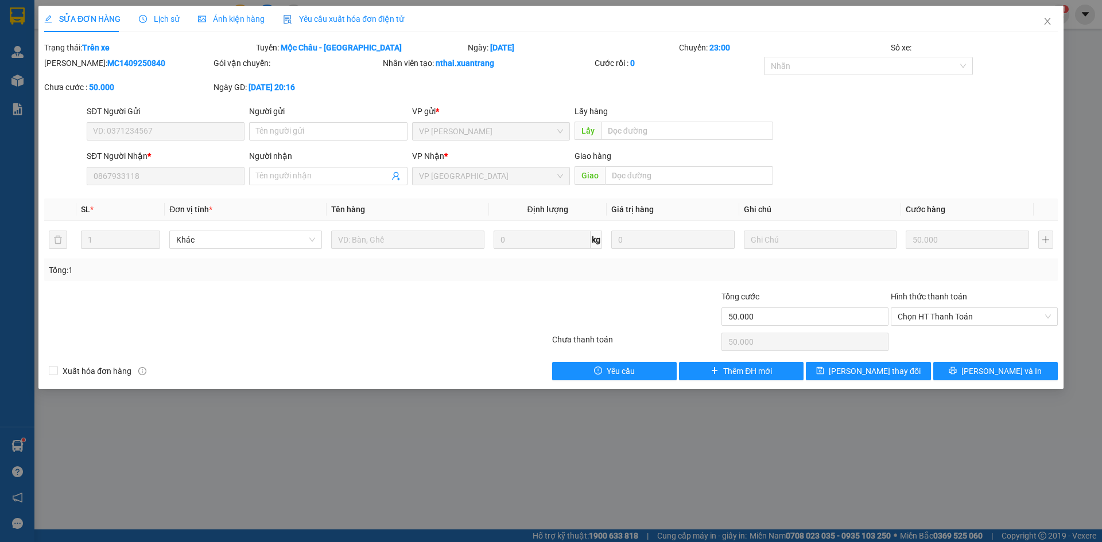
click at [227, 22] on span "Ảnh kiện hàng" at bounding box center [231, 18] width 67 height 9
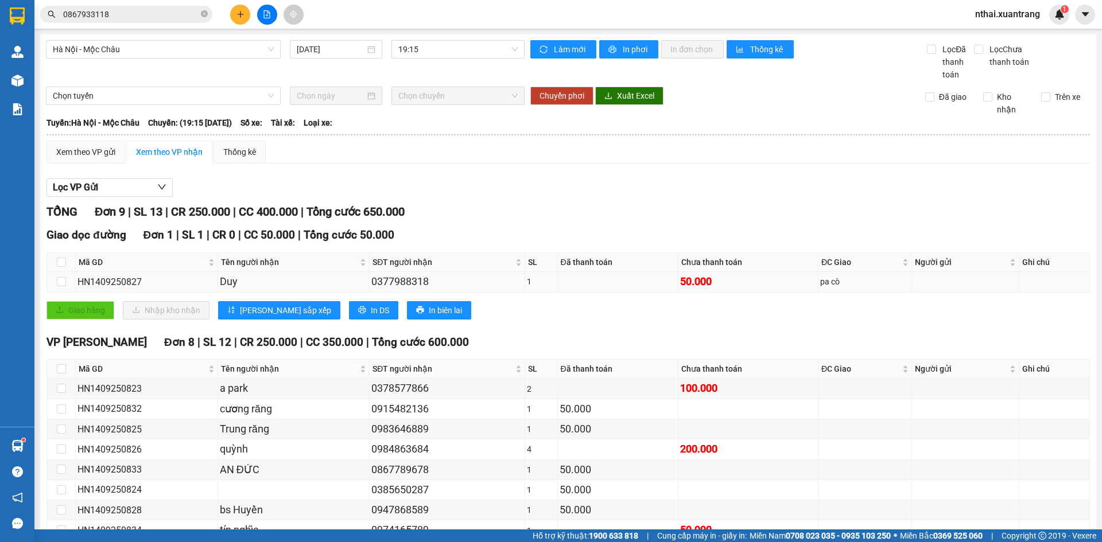
click at [397, 281] on div "0377988318" at bounding box center [447, 282] width 152 height 16
click at [221, 277] on div "Duy" at bounding box center [294, 282] width 148 height 16
click at [220, 277] on div "Duy" at bounding box center [294, 282] width 148 height 16
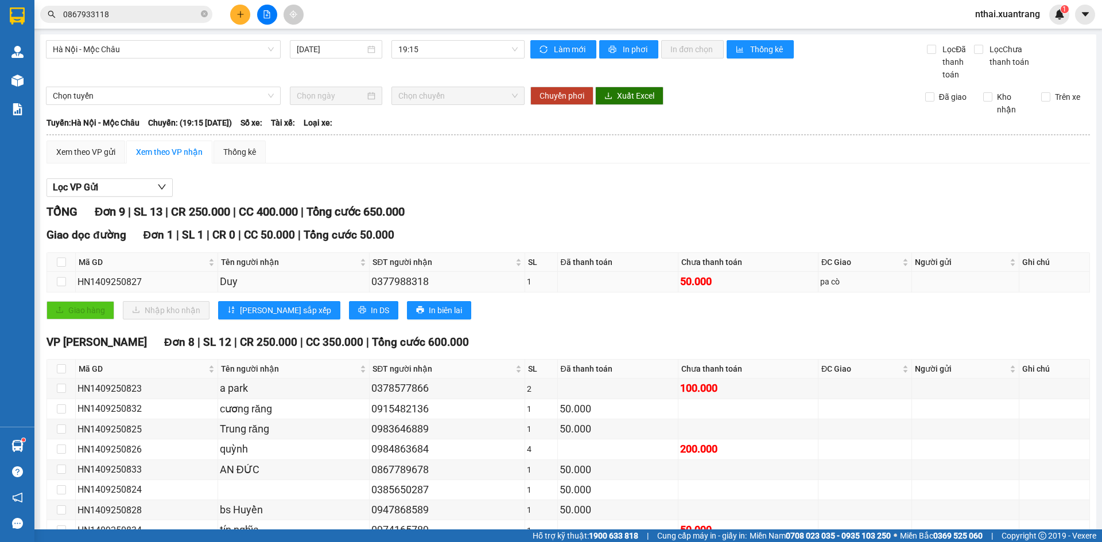
click at [410, 286] on div "0377988318" at bounding box center [447, 282] width 152 height 16
click at [425, 285] on div "0377988318" at bounding box center [447, 282] width 152 height 16
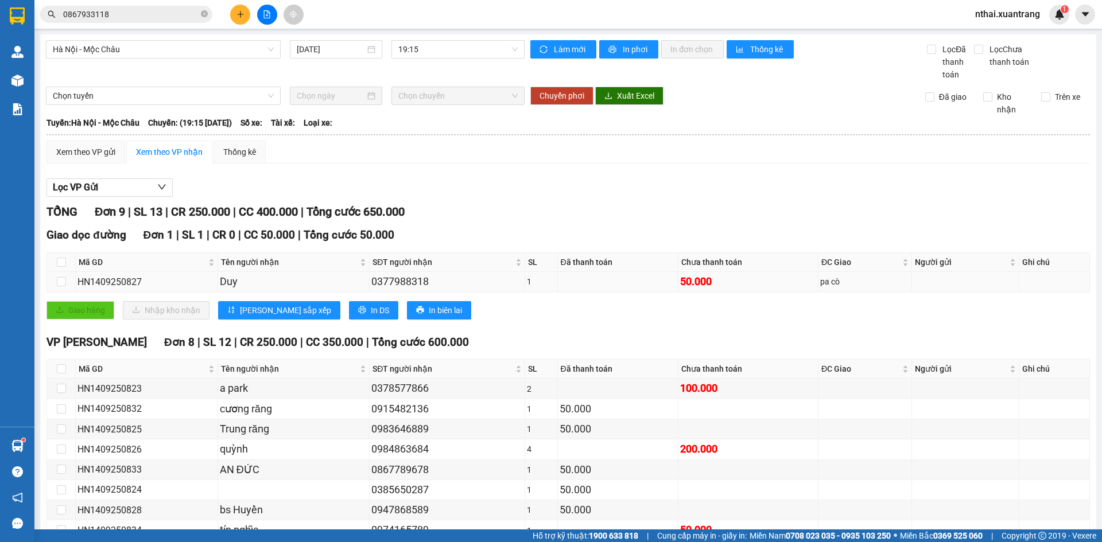
click at [429, 284] on div "0377988318" at bounding box center [447, 282] width 152 height 16
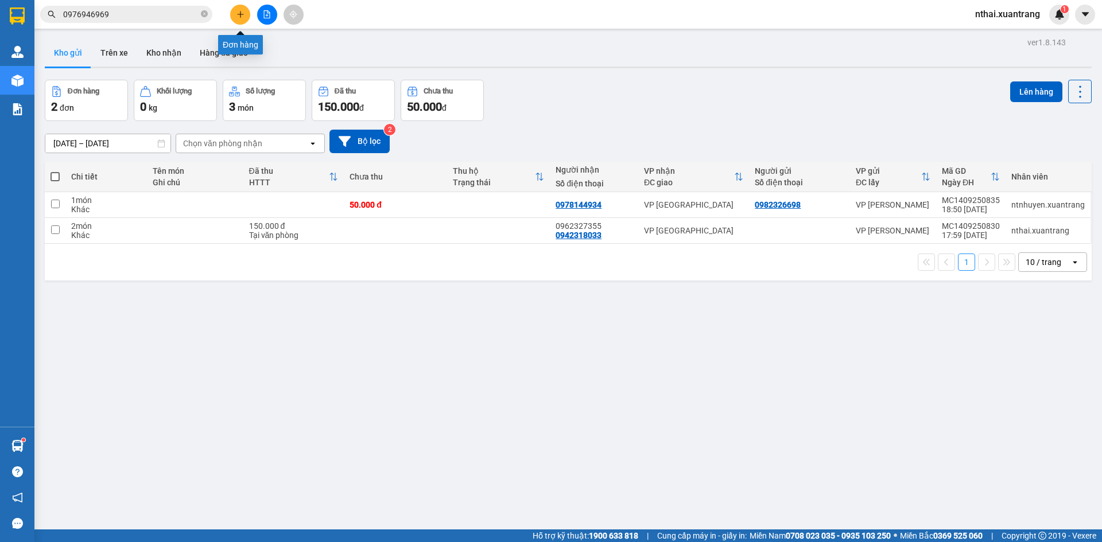
click at [239, 13] on icon "plus" at bounding box center [240, 14] width 8 height 8
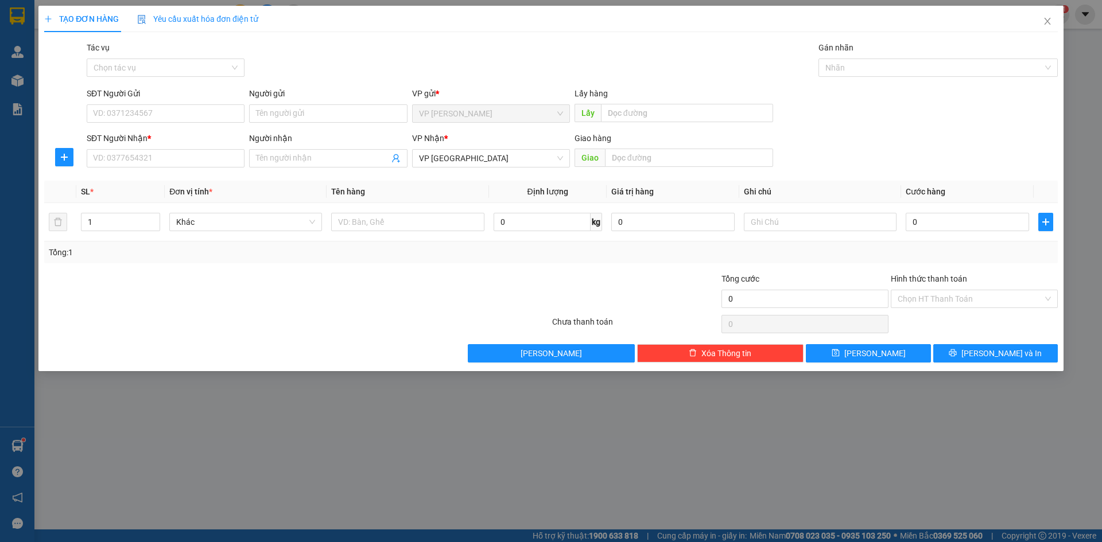
click at [313, 175] on div "Transit Pickup Surcharge Ids Transit Deliver Surcharge Ids Transit Deliver Surc…" at bounding box center [551, 201] width 1014 height 321
click at [316, 160] on input "Người nhận" at bounding box center [322, 158] width 133 height 13
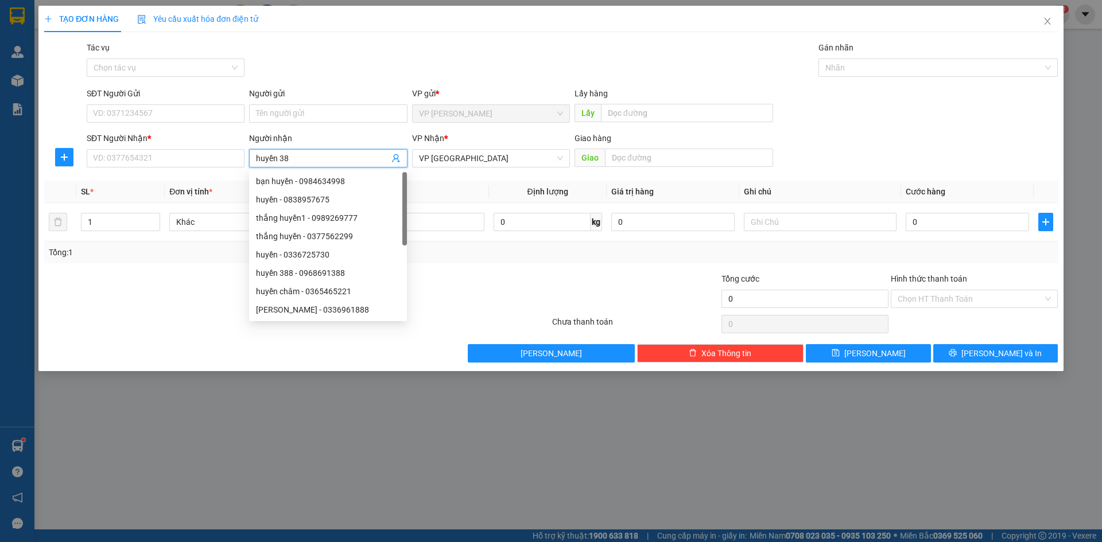
type input "huyền 388"
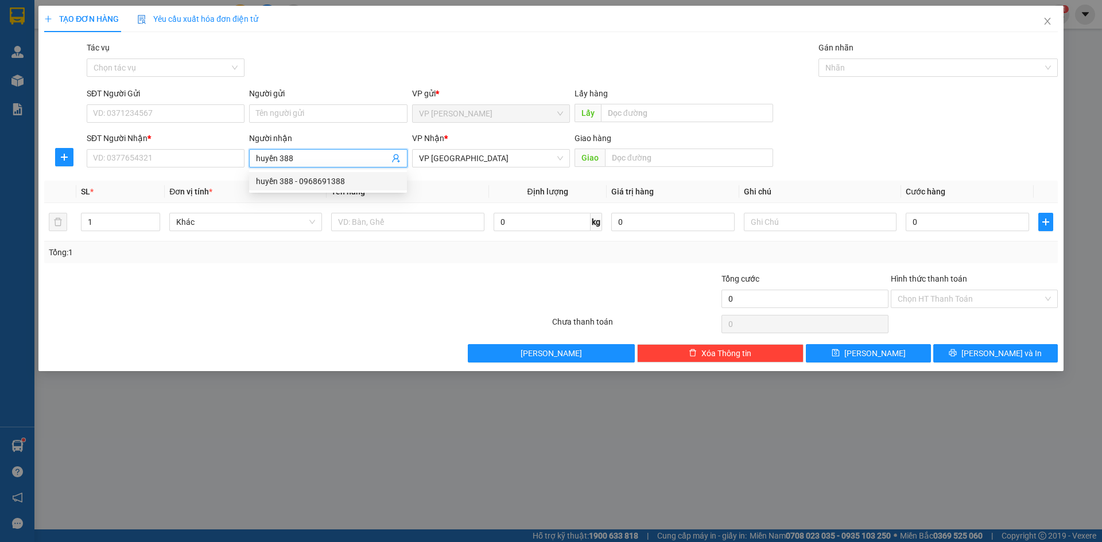
click at [316, 180] on div "huyền 388 - 0968691388" at bounding box center [328, 181] width 144 height 13
type input "0968691388"
type input "huyền 388"
click at [958, 227] on input "0" at bounding box center [967, 222] width 123 height 18
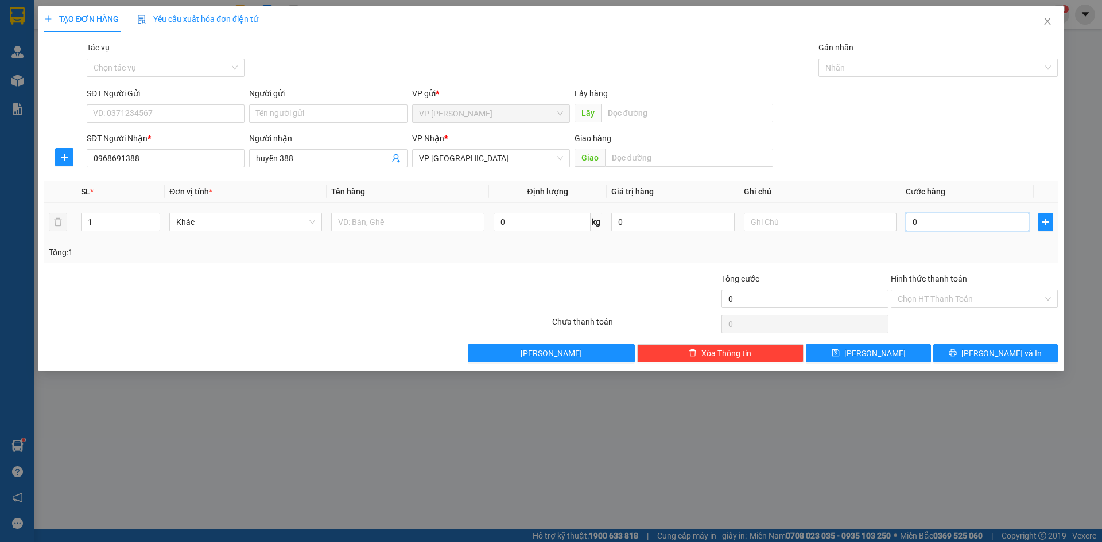
type input "8"
type input "80"
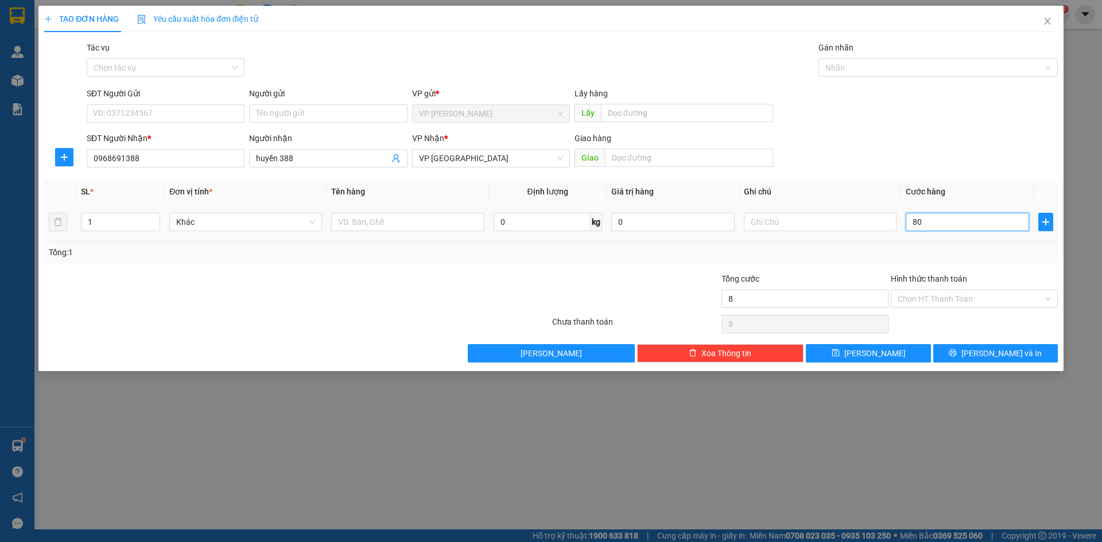
type input "80"
type input "80.000"
click at [954, 149] on div "SĐT Người Nhận * 0968691388 Người nhận huyền 388 VP Nhận * VP HÀ NỘI Giao hàng …" at bounding box center [572, 152] width 976 height 40
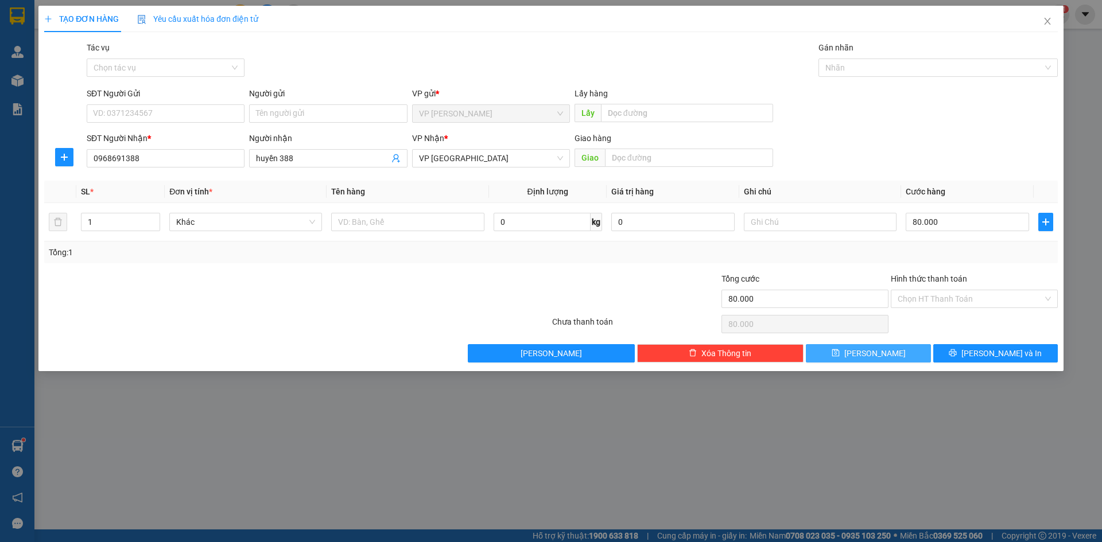
click at [882, 354] on button "Lưu" at bounding box center [868, 353] width 125 height 18
type input "0"
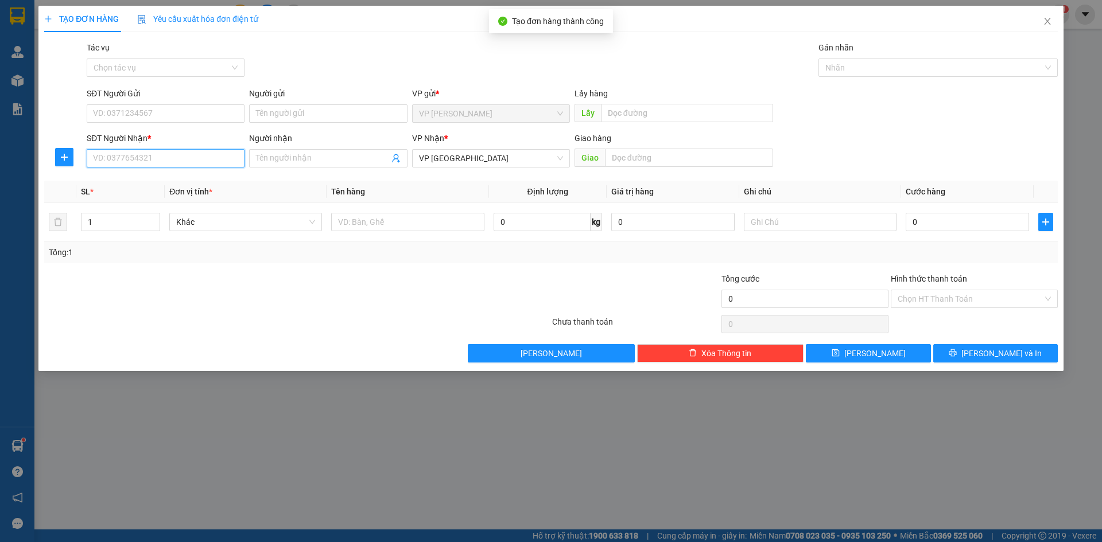
click at [161, 161] on input "SĐT Người Nhận *" at bounding box center [166, 158] width 158 height 18
type input "0867933118"
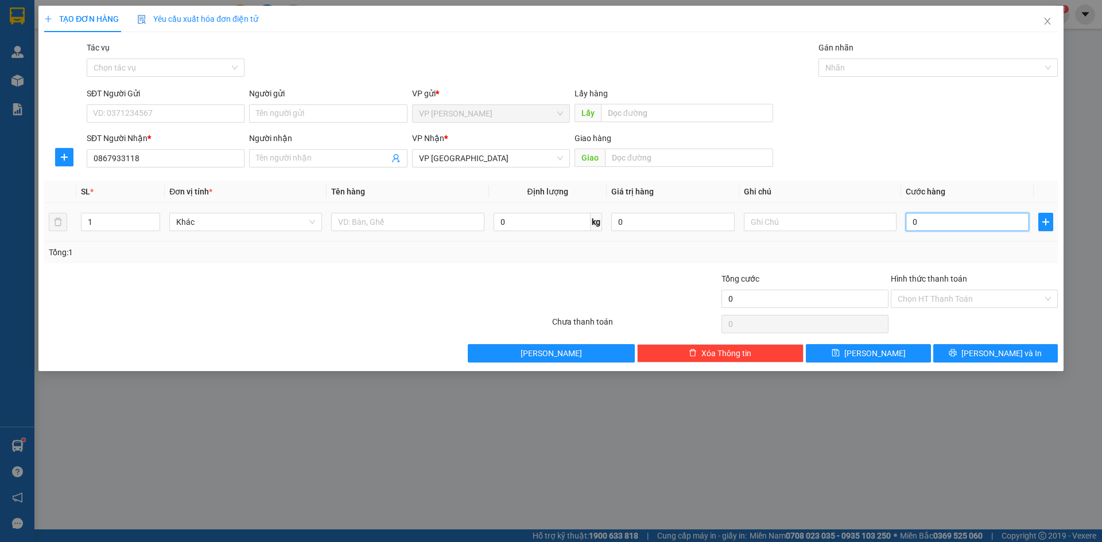
click at [919, 224] on input "0" at bounding box center [967, 222] width 123 height 18
type input "5"
type input "50"
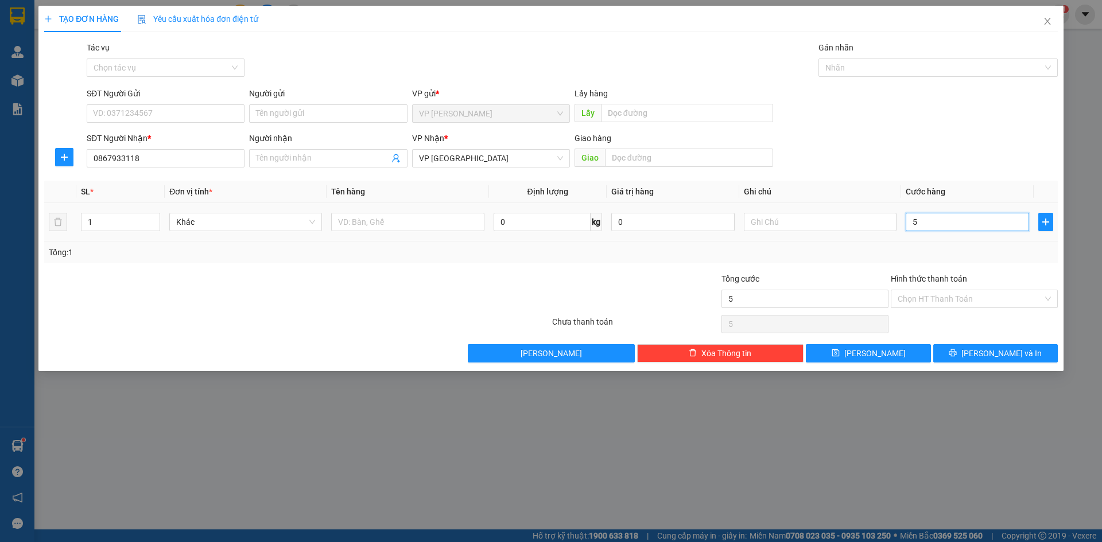
type input "50"
type input "50.000"
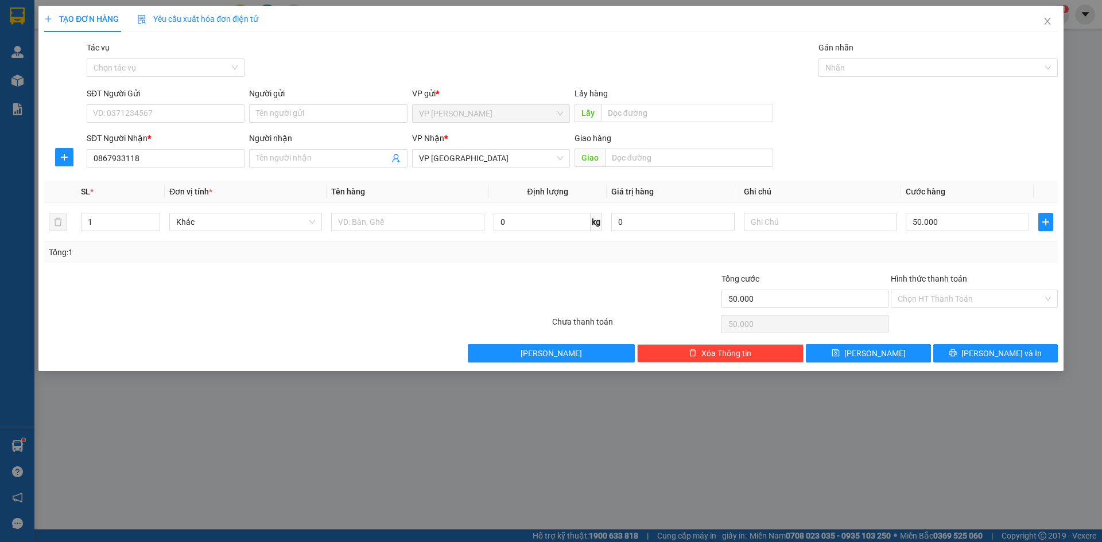
drag, startPoint x: 867, startPoint y: 149, endPoint x: 872, endPoint y: 153, distance: 6.9
click at [868, 149] on div "SĐT Người Nhận * 0867933118 Người nhận Tên người nhận VP Nhận * VP HÀ NỘI Giao …" at bounding box center [572, 152] width 976 height 40
click at [899, 354] on button "Lưu" at bounding box center [868, 353] width 125 height 18
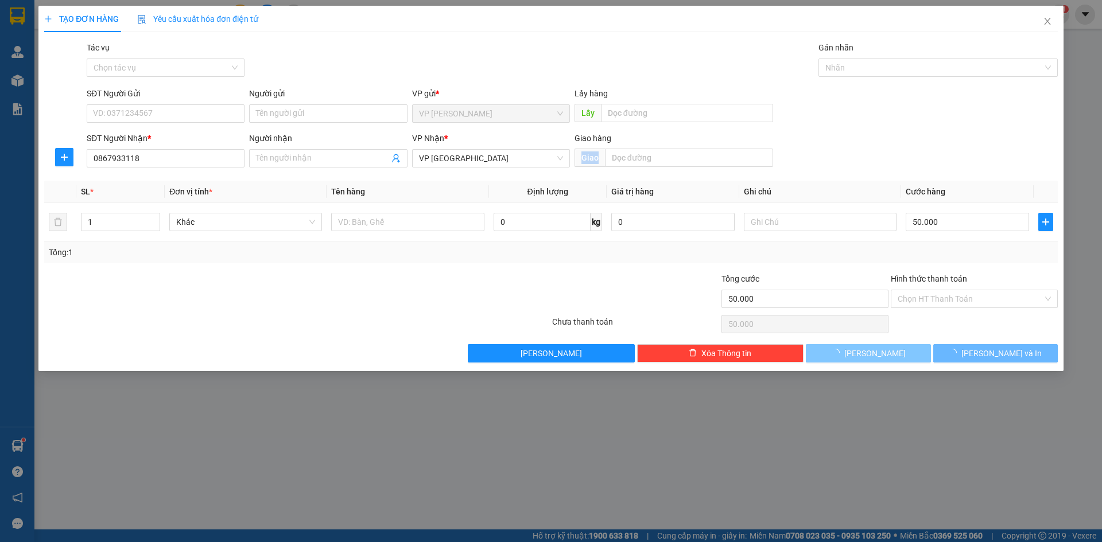
type input "0"
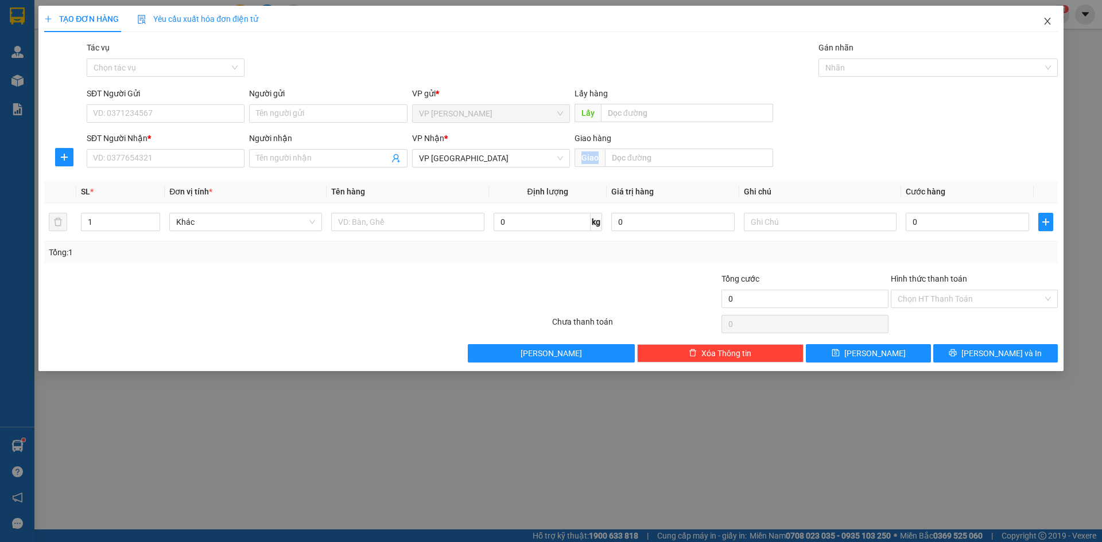
click at [1045, 24] on icon "close" at bounding box center [1047, 21] width 9 height 9
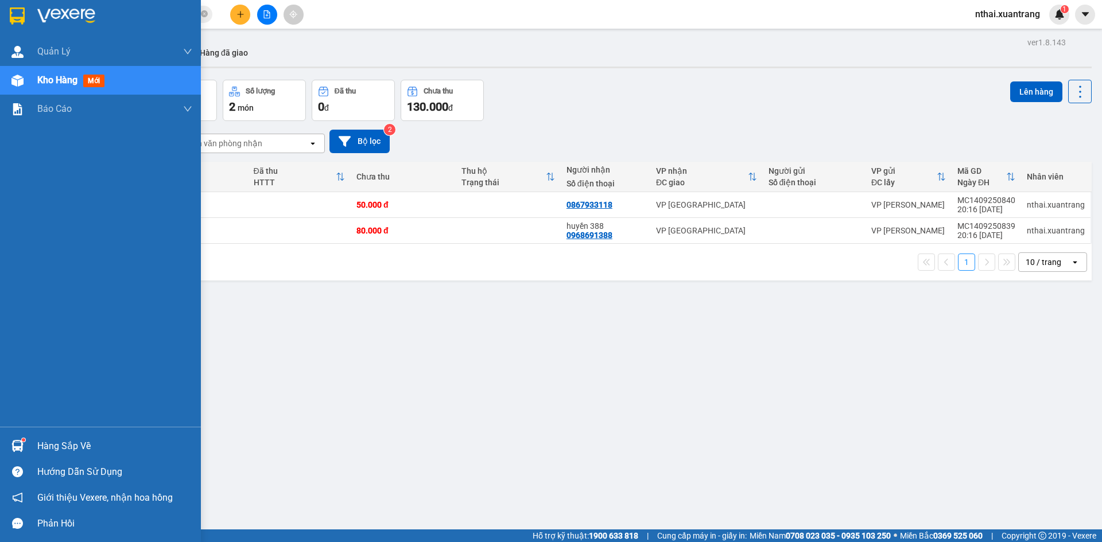
click at [18, 13] on img at bounding box center [17, 15] width 15 height 17
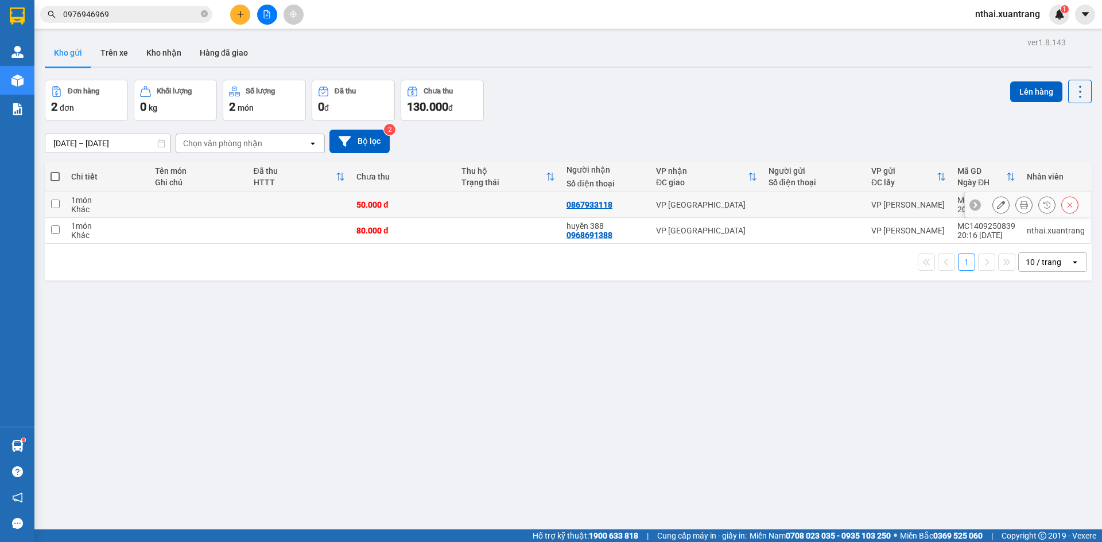
click at [1016, 200] on button at bounding box center [1024, 205] width 16 height 20
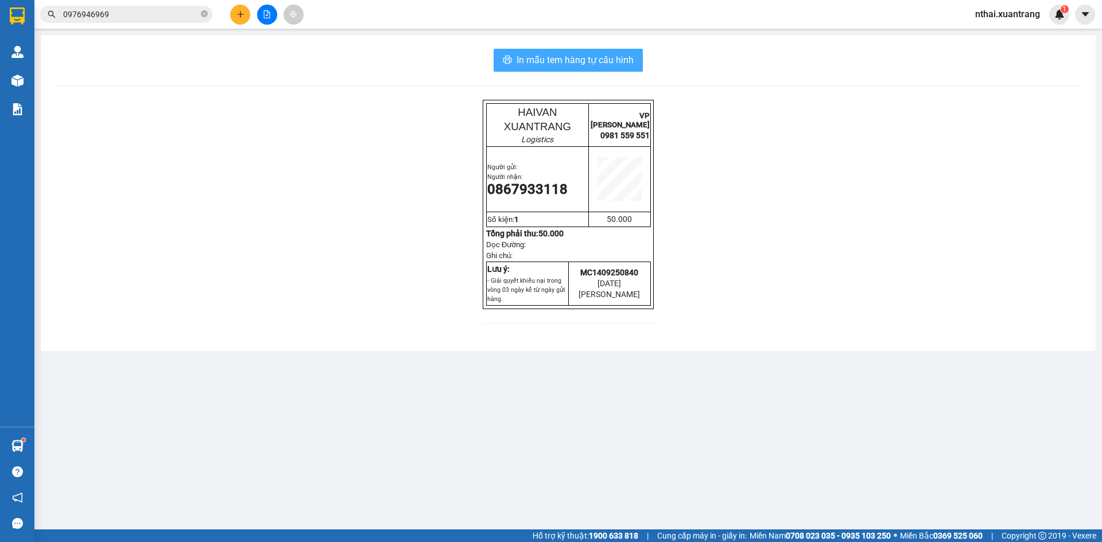
drag, startPoint x: 577, startPoint y: 59, endPoint x: 579, endPoint y: 94, distance: 35.1
click at [577, 59] on span "In mẫu tem hàng tự cấu hình" at bounding box center [575, 60] width 117 height 14
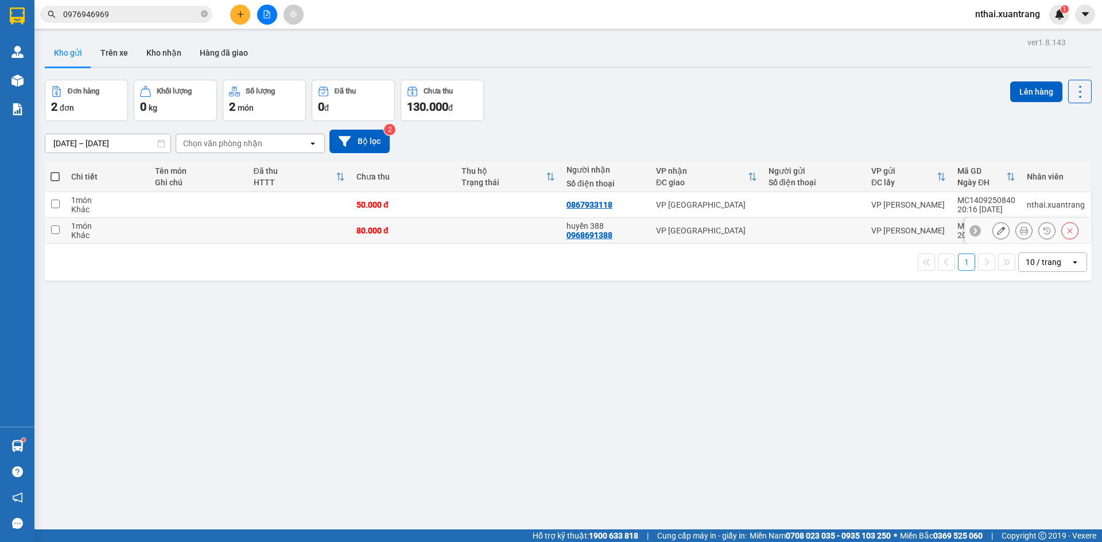
click at [997, 230] on icon at bounding box center [1001, 231] width 8 height 8
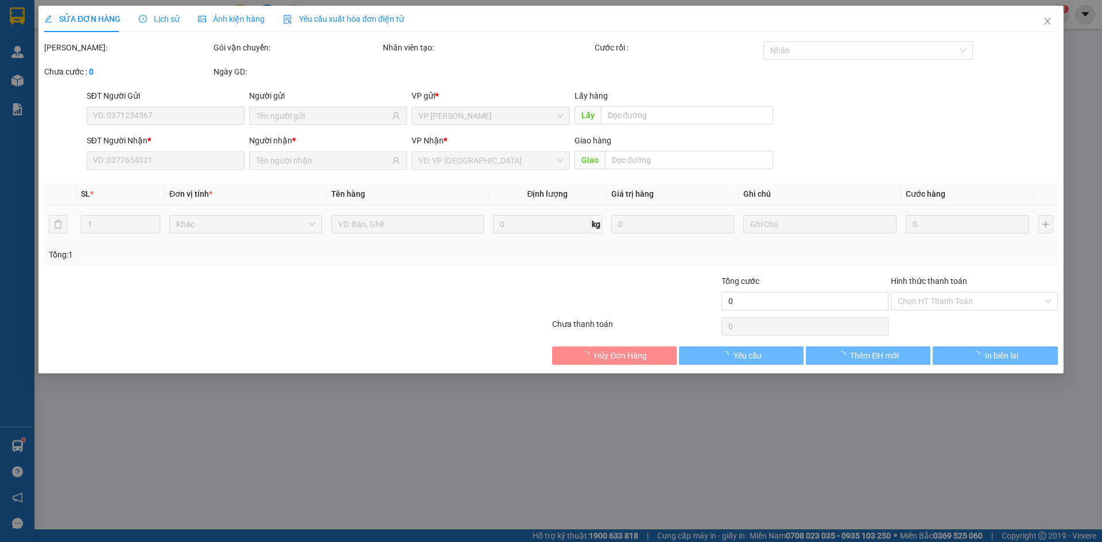
type input "0968691388"
type input "80.000"
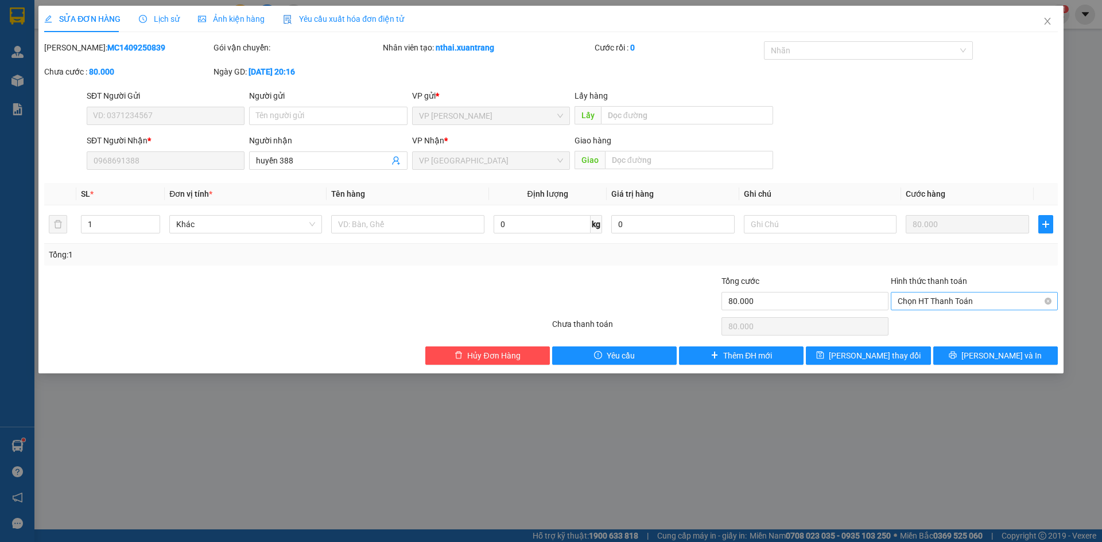
click at [937, 294] on span "Chọn HT Thanh Toán" at bounding box center [974, 301] width 153 height 17
click at [930, 323] on div "Tại văn phòng" at bounding box center [974, 324] width 153 height 13
type input "0"
click at [887, 350] on span "Lưu thay đổi" at bounding box center [875, 356] width 92 height 13
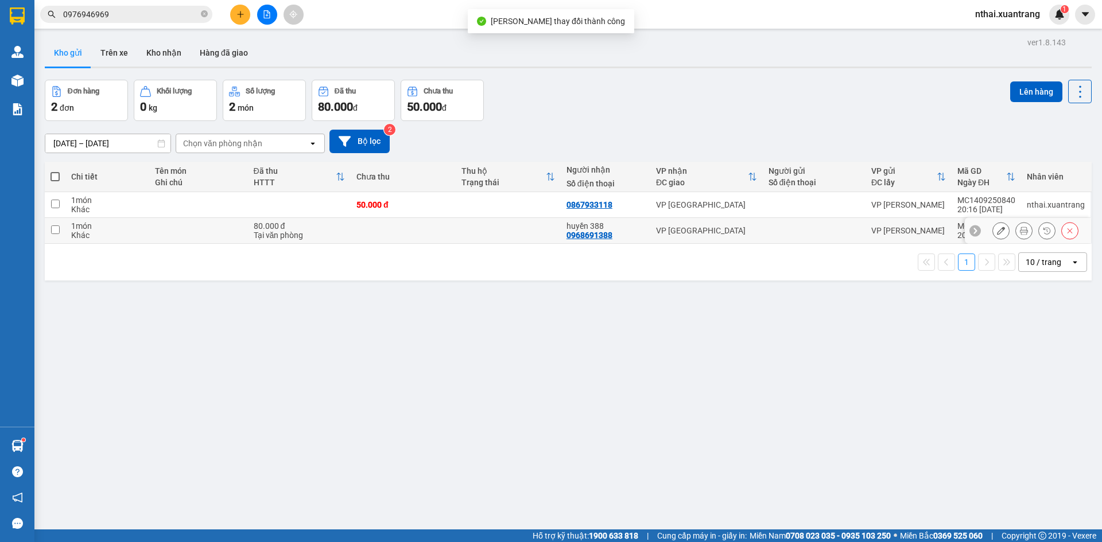
click at [1020, 233] on icon at bounding box center [1024, 231] width 8 height 8
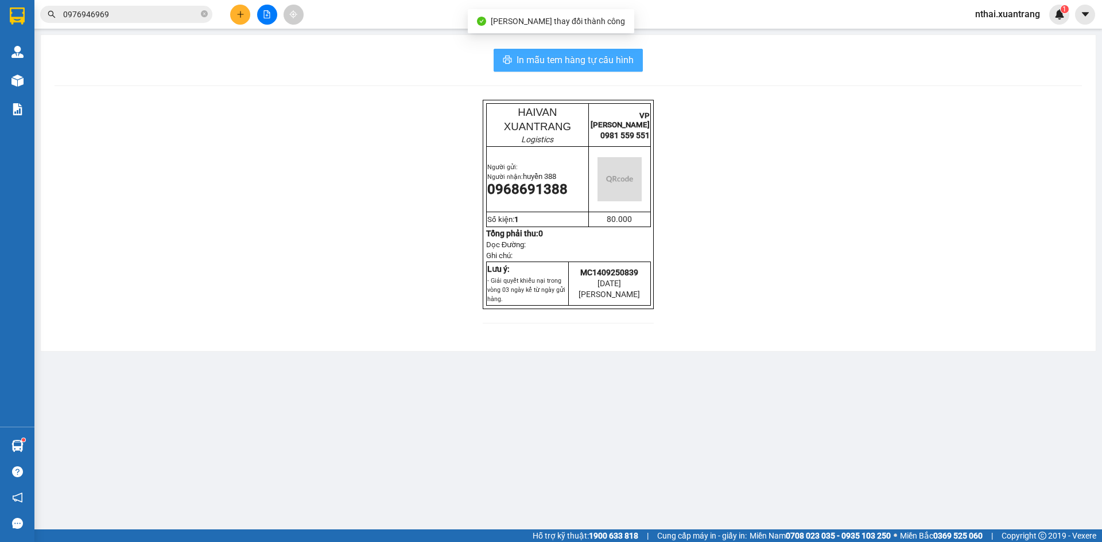
click at [568, 63] on span "In mẫu tem hàng tự cấu hình" at bounding box center [575, 60] width 117 height 14
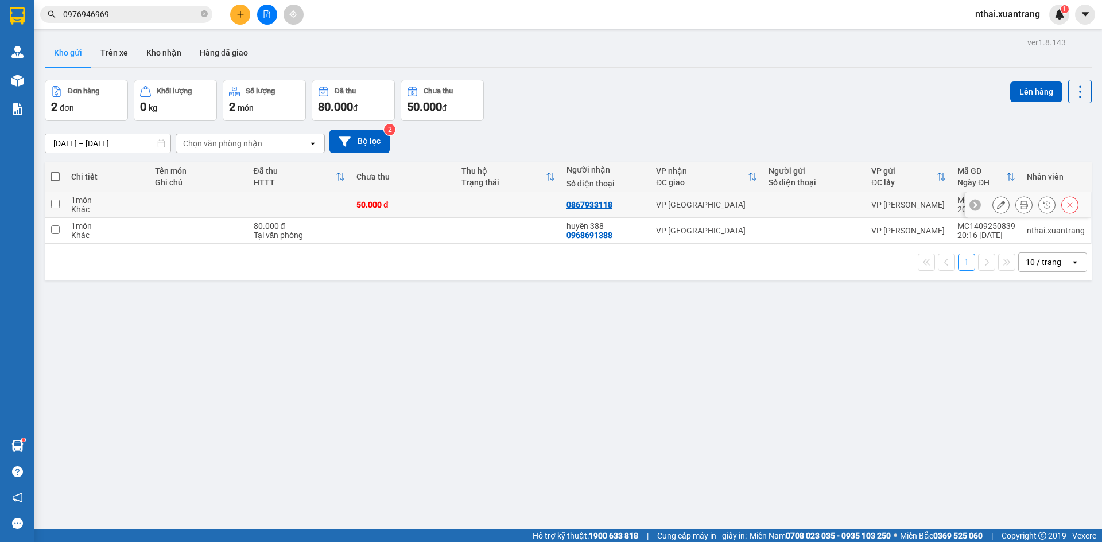
drag, startPoint x: 191, startPoint y: 200, endPoint x: 191, endPoint y: 227, distance: 27.5
click at [192, 201] on td at bounding box center [198, 205] width 99 height 26
checkbox input "true"
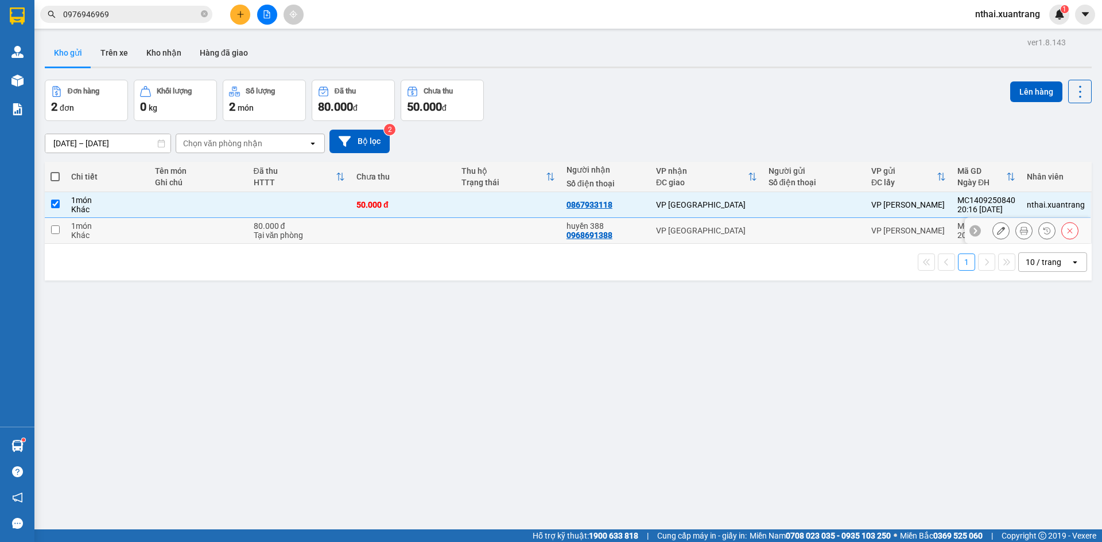
click at [191, 228] on td at bounding box center [198, 231] width 99 height 26
checkbox input "true"
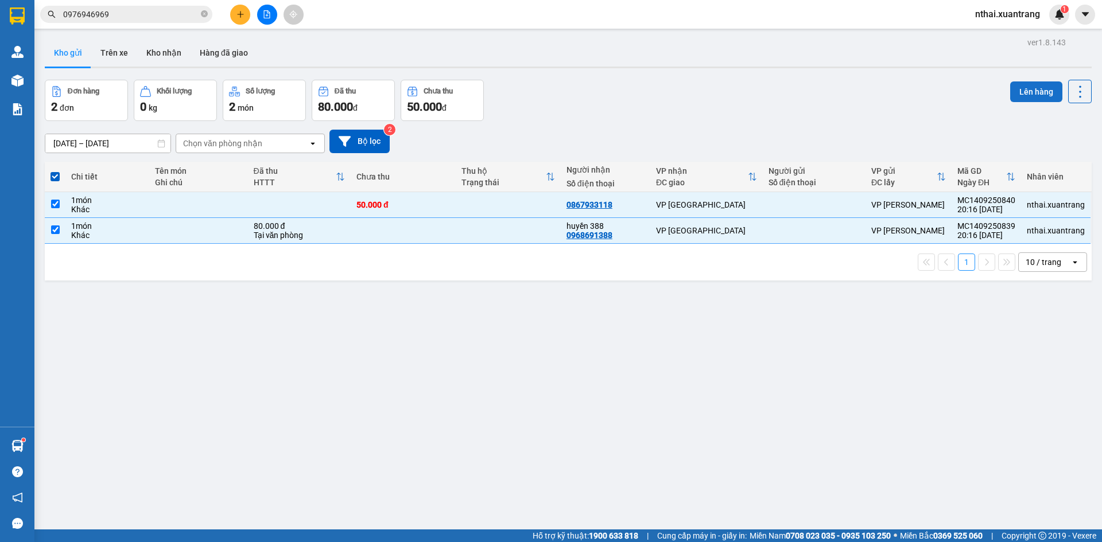
click at [1031, 92] on button "Lên hàng" at bounding box center [1036, 91] width 52 height 21
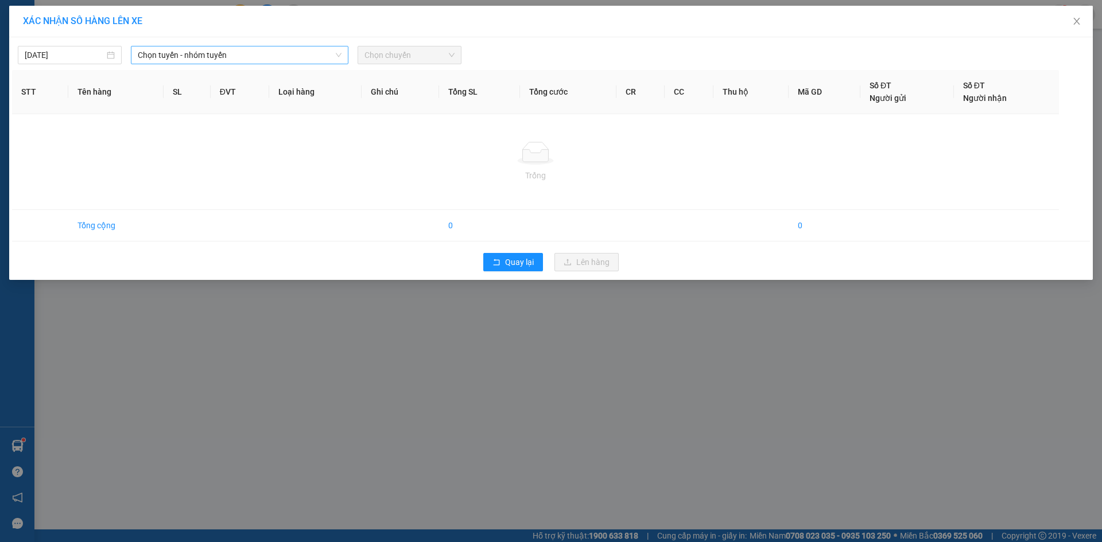
click at [207, 52] on span "Chọn tuyến - nhóm tuyến" at bounding box center [240, 54] width 204 height 17
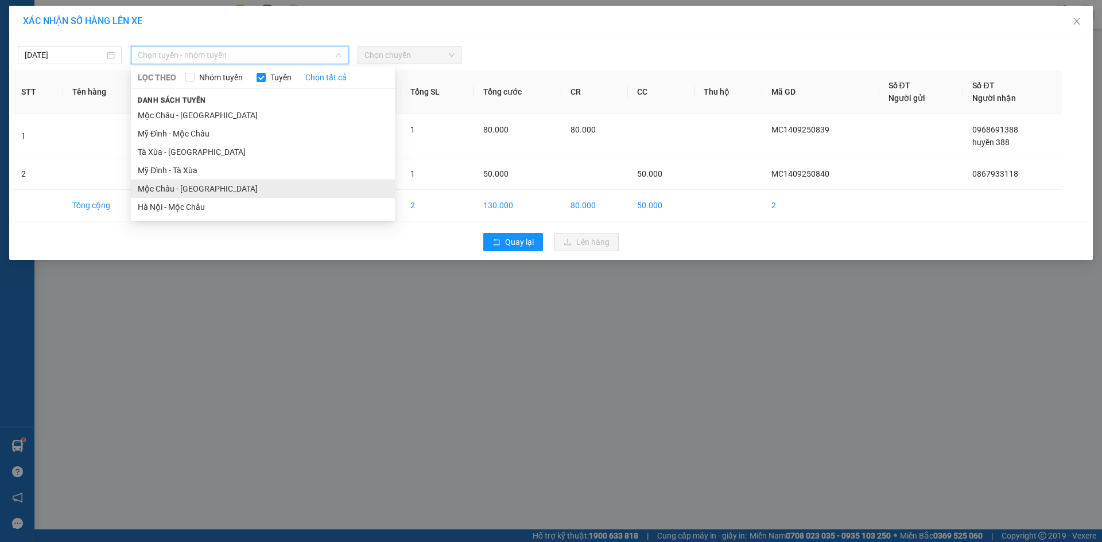
click at [166, 191] on li "Mộc Châu - Hà Nội" at bounding box center [263, 189] width 264 height 18
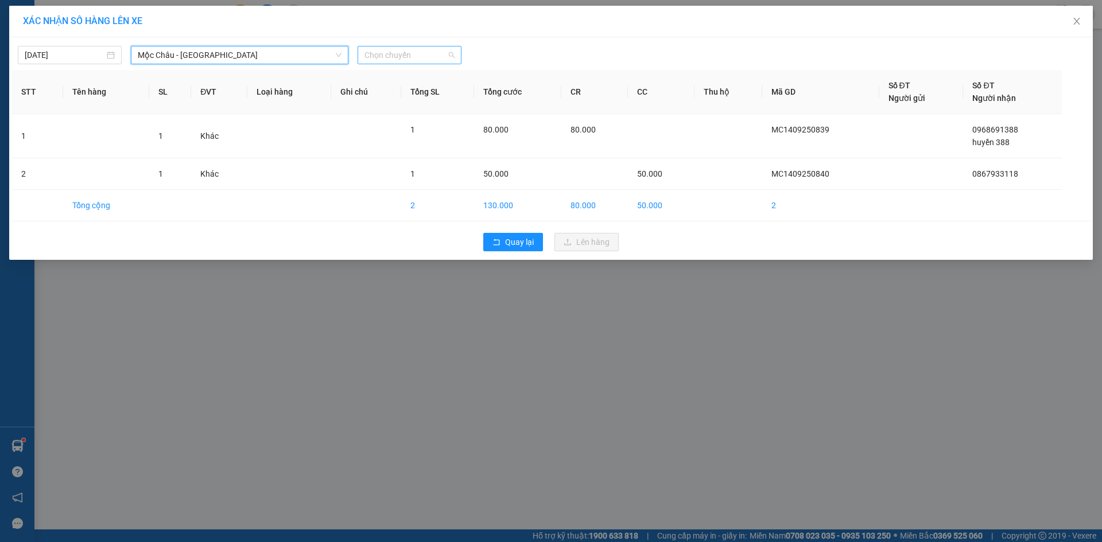
click at [414, 61] on span "Chọn chuyến" at bounding box center [409, 54] width 90 height 17
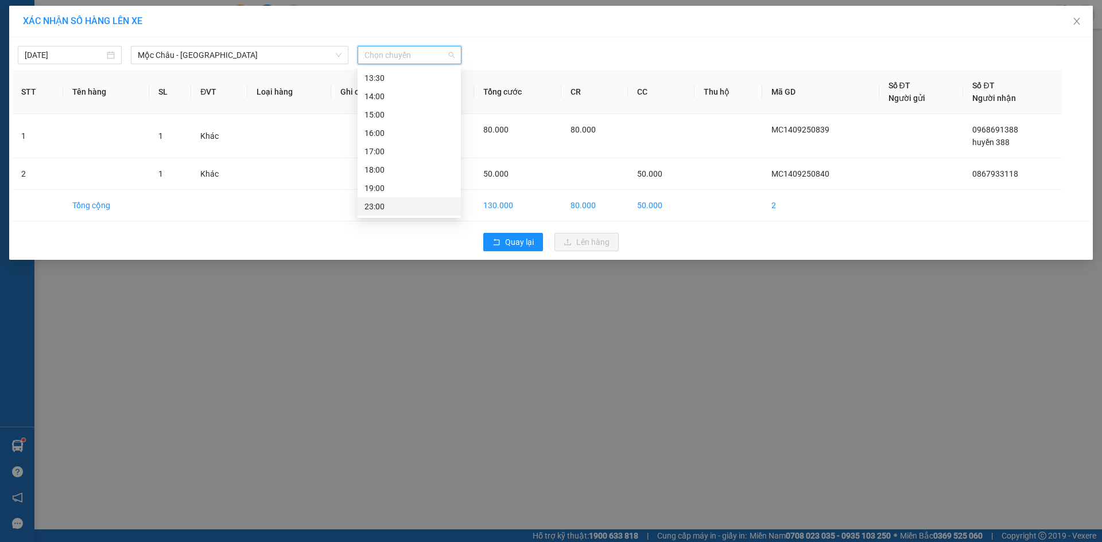
click at [382, 209] on div "23:00" at bounding box center [409, 206] width 90 height 13
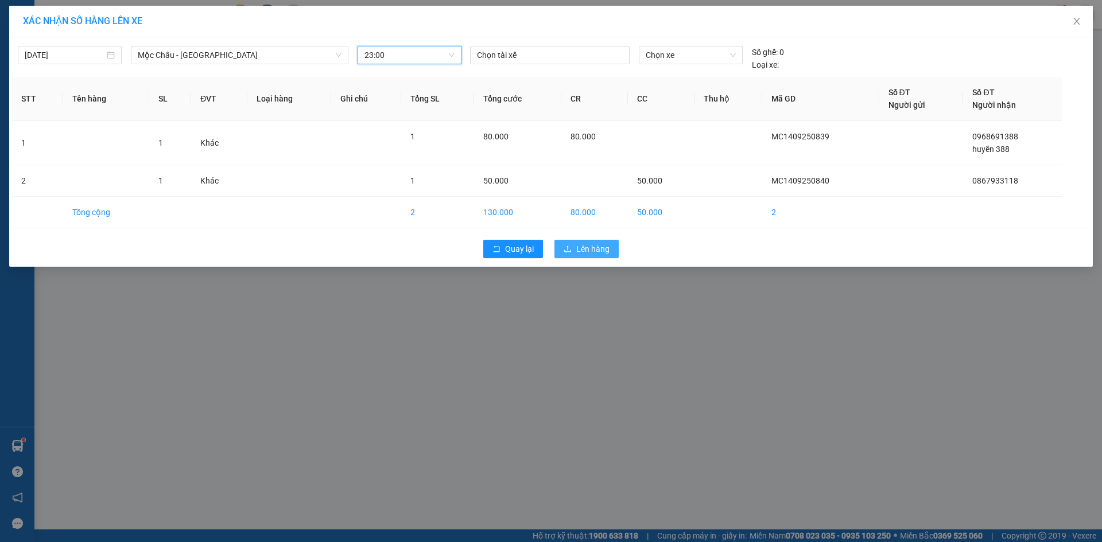
click at [610, 247] on button "Lên hàng" at bounding box center [586, 249] width 64 height 18
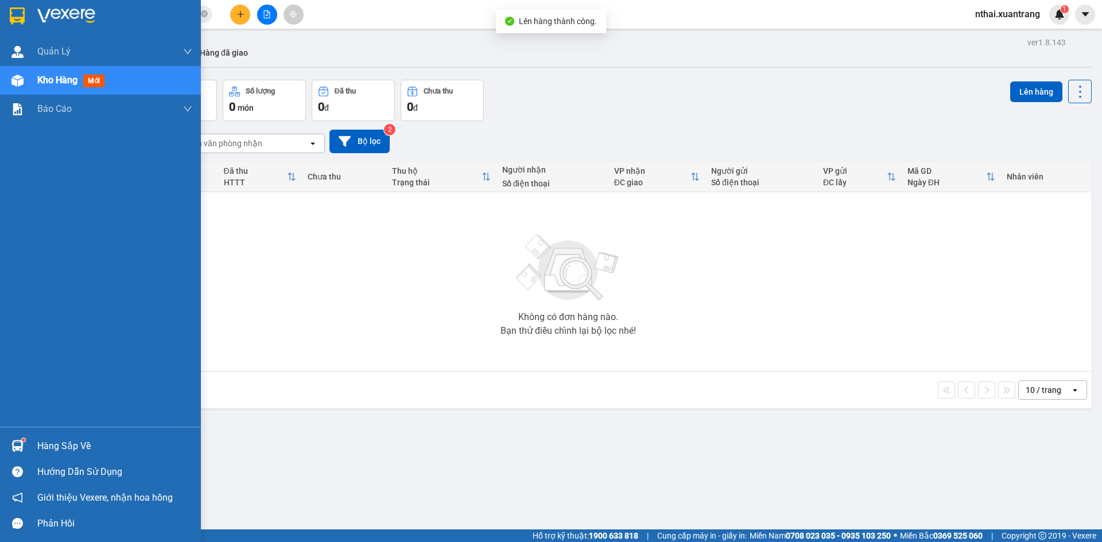
click at [9, 10] on div at bounding box center [17, 16] width 20 height 20
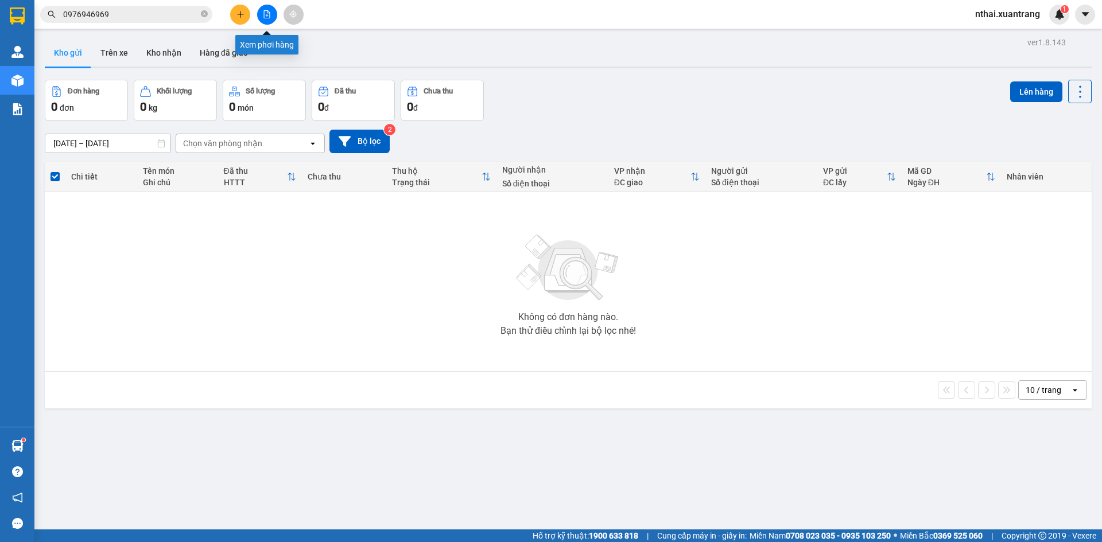
click at [263, 17] on icon "file-add" at bounding box center [267, 14] width 8 height 8
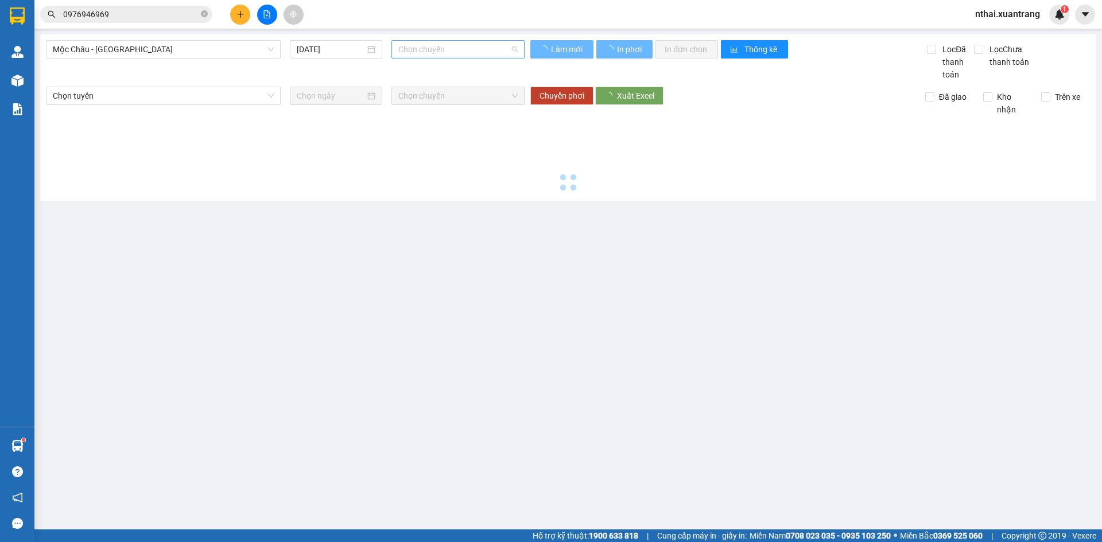
click at [470, 49] on span "Chọn chuyến" at bounding box center [457, 49] width 119 height 17
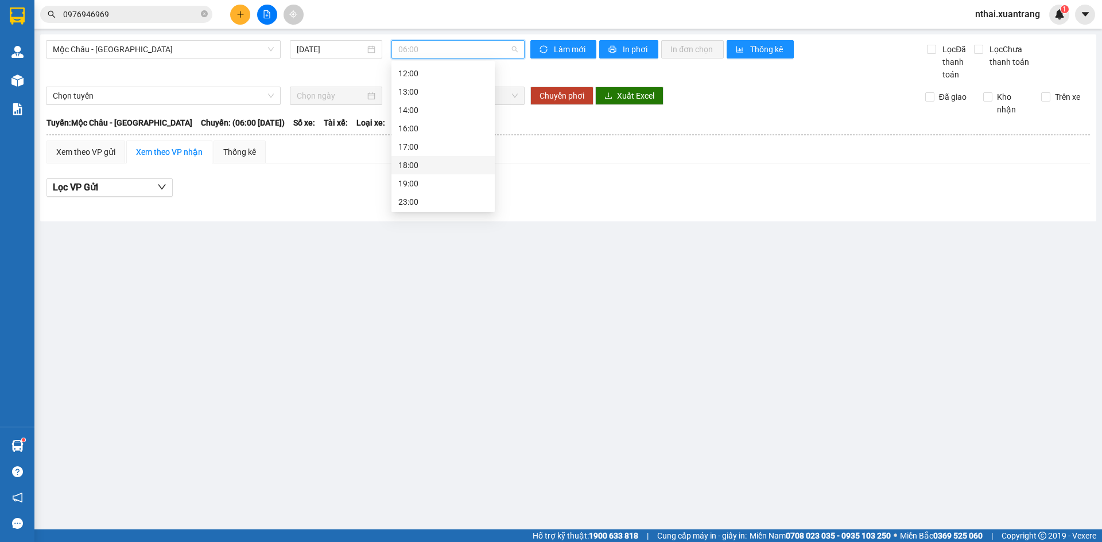
scroll to position [129, 0]
click at [413, 145] on div "17:00" at bounding box center [443, 145] width 90 height 13
click at [437, 55] on span "17:00" at bounding box center [457, 49] width 119 height 17
click at [197, 53] on span "Mộc Châu - Mỹ Đình" at bounding box center [163, 49] width 221 height 17
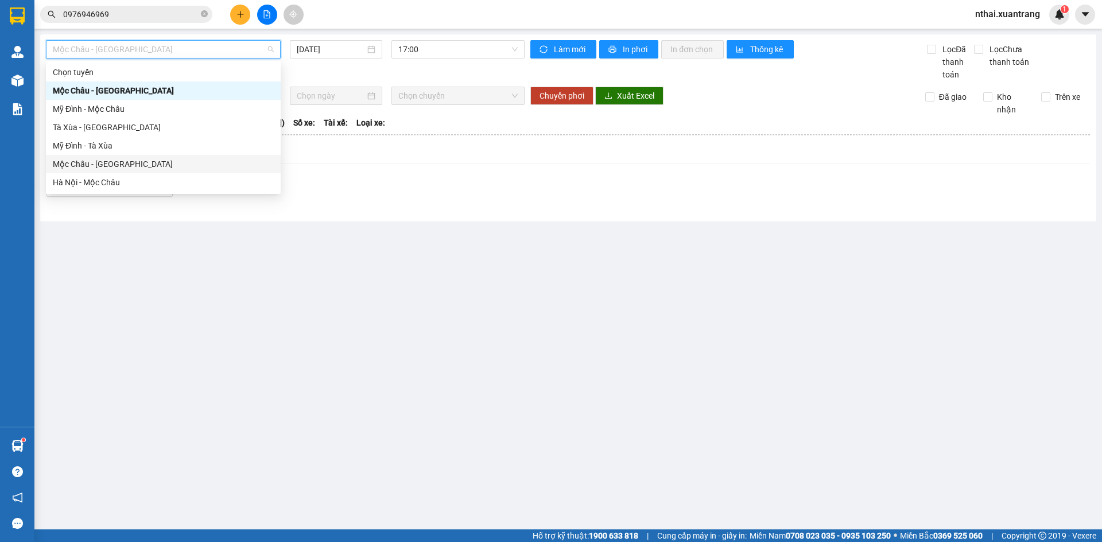
click at [102, 168] on div "Mộc Châu - Hà Nội" at bounding box center [163, 164] width 221 height 13
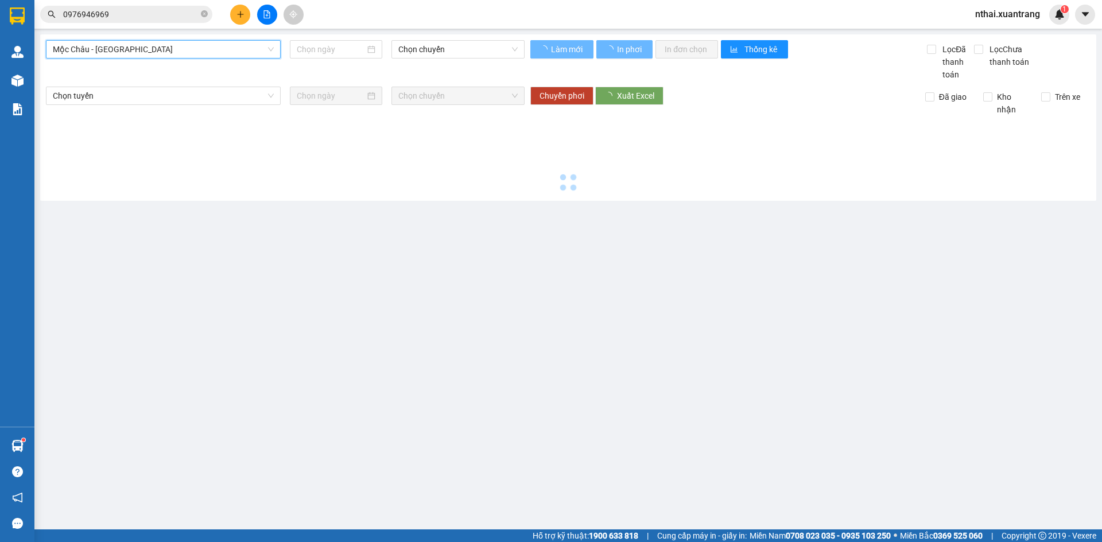
type input "[DATE]"
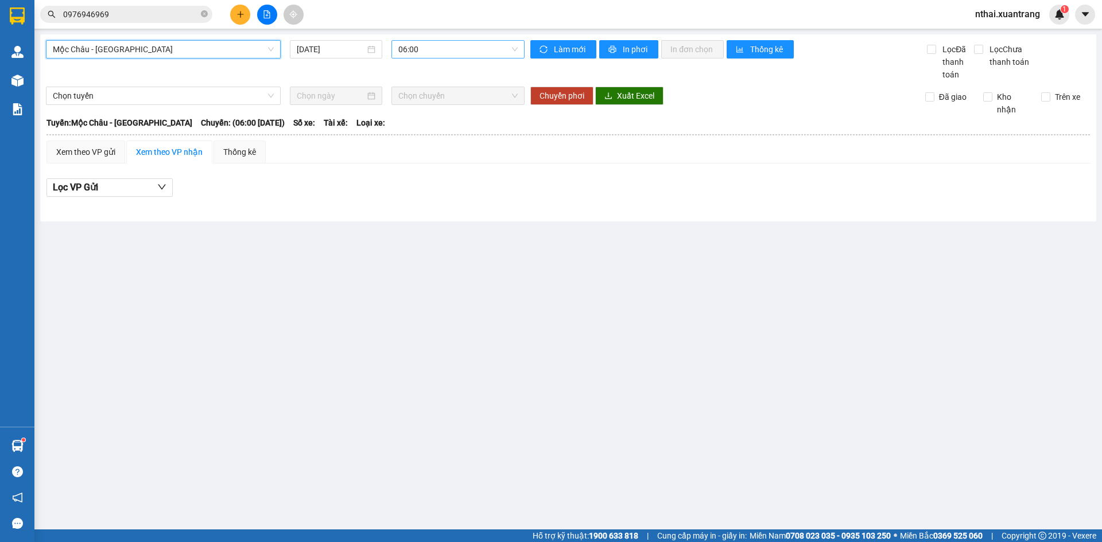
click at [446, 53] on span "06:00" at bounding box center [457, 49] width 119 height 17
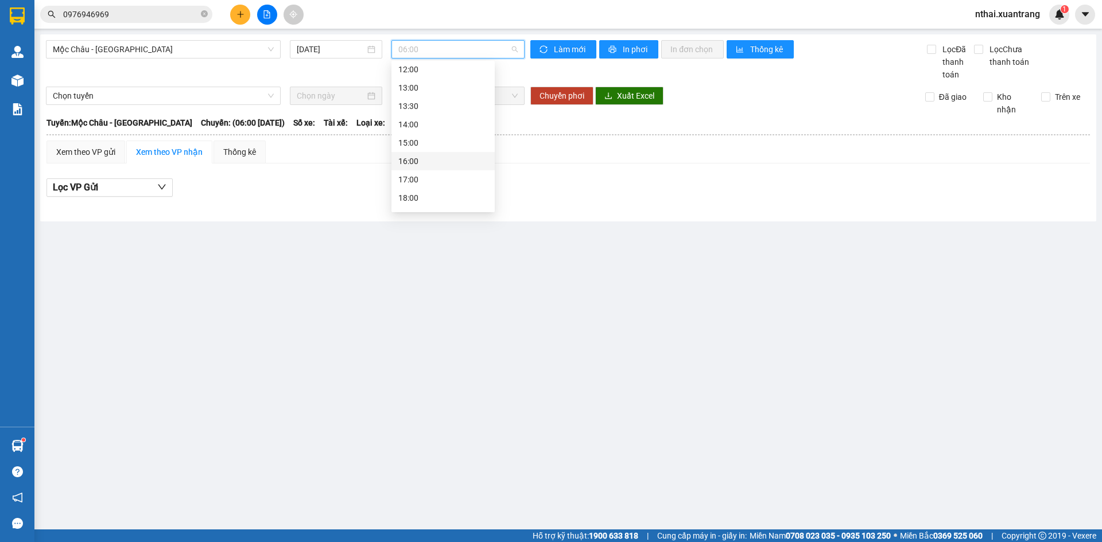
scroll to position [165, 0]
click at [413, 149] on div "17:00" at bounding box center [443, 145] width 90 height 13
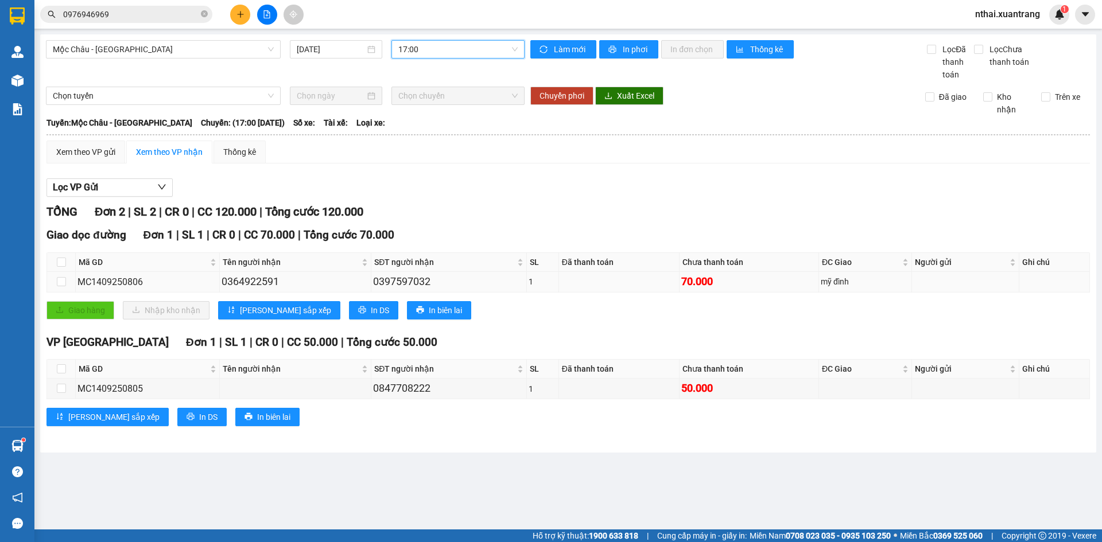
drag, startPoint x: 659, startPoint y: 281, endPoint x: 579, endPoint y: 285, distance: 80.4
click at [655, 281] on td at bounding box center [619, 282] width 121 height 20
drag, startPoint x: 560, startPoint y: 285, endPoint x: 443, endPoint y: 286, distance: 117.1
click at [520, 285] on tr "MC1409250806 0364922591 0397597032 1 70.000 mỹ đình" at bounding box center [568, 282] width 1043 height 20
click at [407, 288] on div "0397597032" at bounding box center [448, 282] width 151 height 16
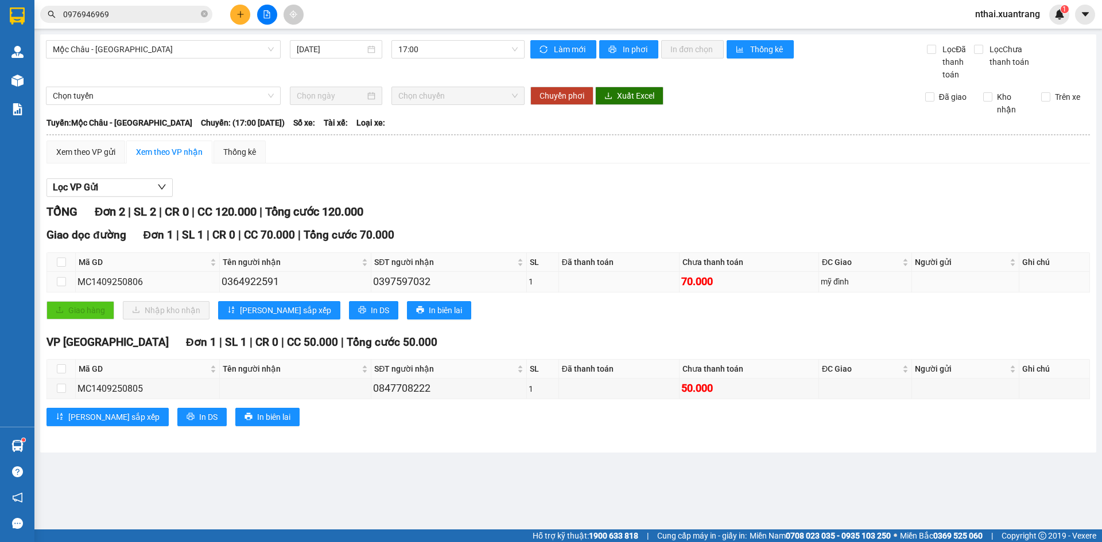
click at [403, 284] on div "0397597032" at bounding box center [448, 282] width 151 height 16
click at [439, 224] on div "TỔNG Đơn 2 | SL 2 | CR 0 | CC 120.000 | Tổng cước 120.000 Giao dọc đường Đơn 1 …" at bounding box center [567, 322] width 1043 height 238
click at [256, 285] on div "0364922591" at bounding box center [295, 282] width 147 height 16
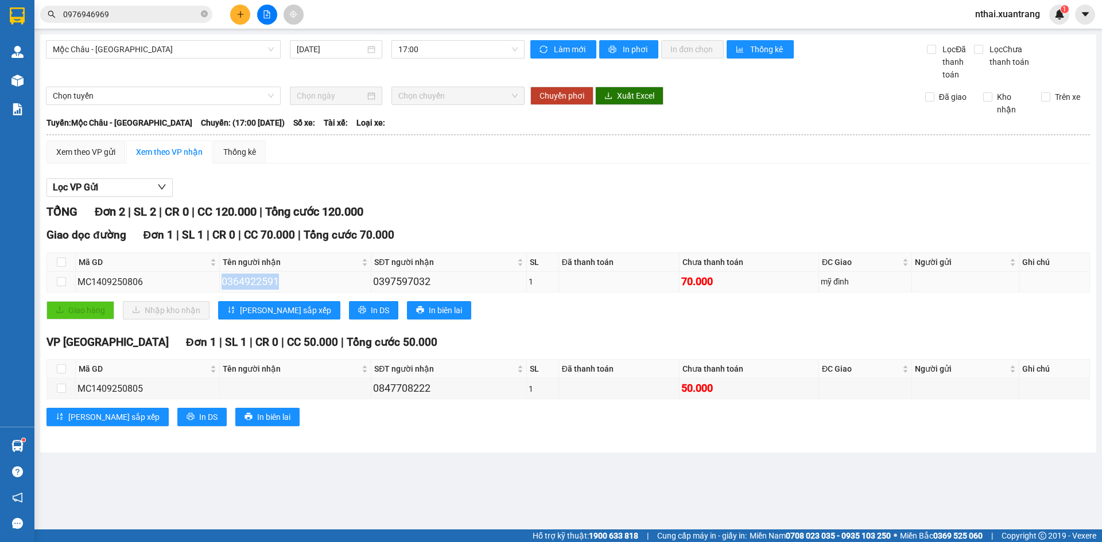
click at [256, 285] on div "0364922591" at bounding box center [295, 282] width 147 height 16
click at [371, 286] on td "0397597032" at bounding box center [448, 282] width 155 height 20
click at [373, 287] on div "0397597032" at bounding box center [448, 282] width 151 height 16
click at [413, 285] on div "0397597032" at bounding box center [448, 282] width 151 height 16
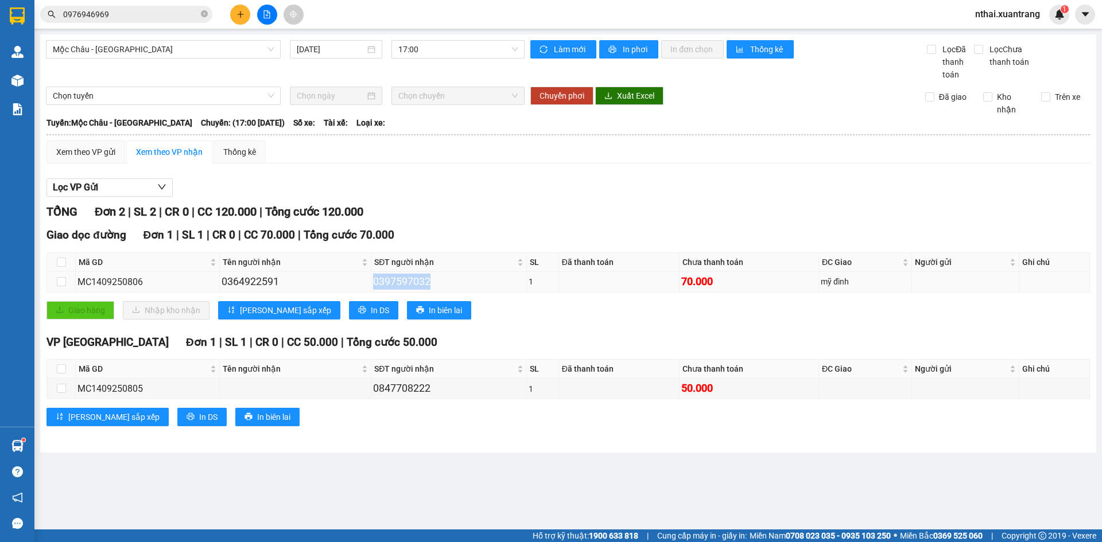
click at [471, 284] on div "0397597032" at bounding box center [448, 282] width 151 height 16
click at [270, 286] on div "0364922591" at bounding box center [295, 282] width 147 height 16
click at [372, 286] on td "0397597032" at bounding box center [448, 282] width 155 height 20
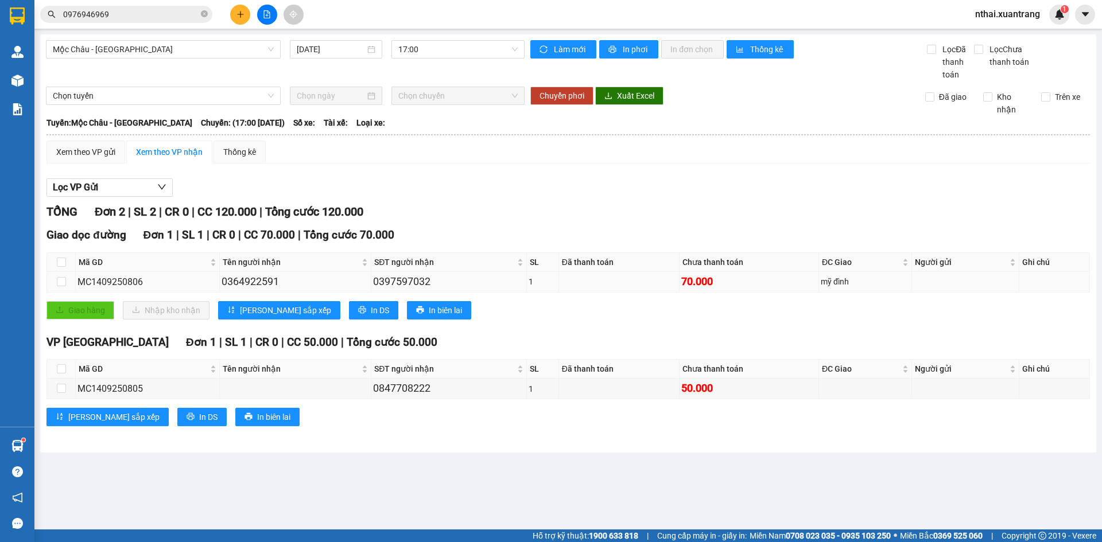
click at [375, 286] on div "0397597032" at bounding box center [448, 282] width 151 height 16
click at [436, 284] on div "0397597032" at bounding box center [448, 282] width 151 height 16
click at [403, 285] on div "0397597032" at bounding box center [448, 282] width 151 height 16
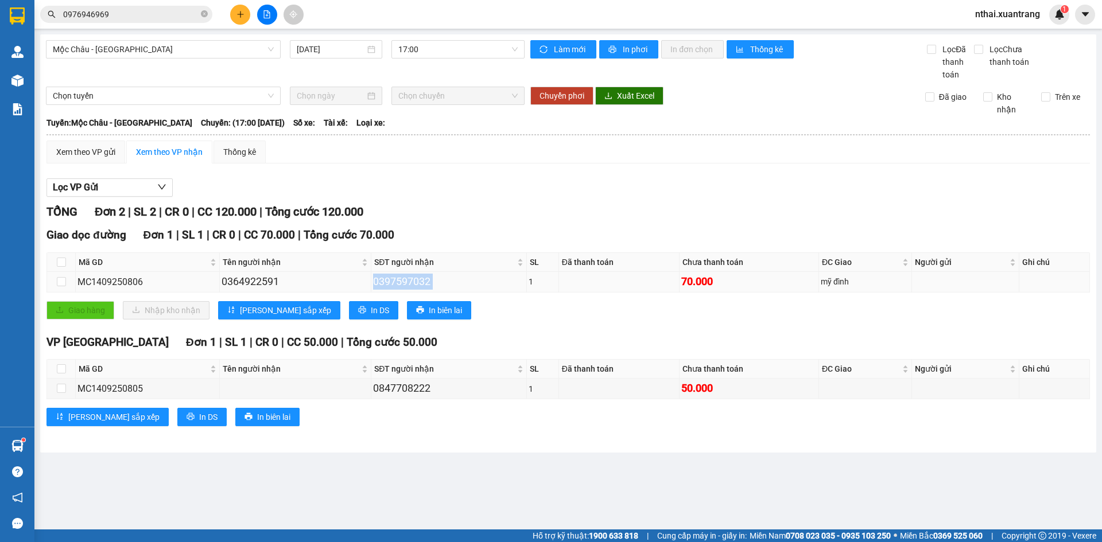
click at [403, 285] on div "0397597032" at bounding box center [448, 282] width 151 height 16
click at [438, 284] on div "0397597032" at bounding box center [448, 282] width 151 height 16
click at [410, 282] on div "0397597032" at bounding box center [448, 282] width 151 height 16
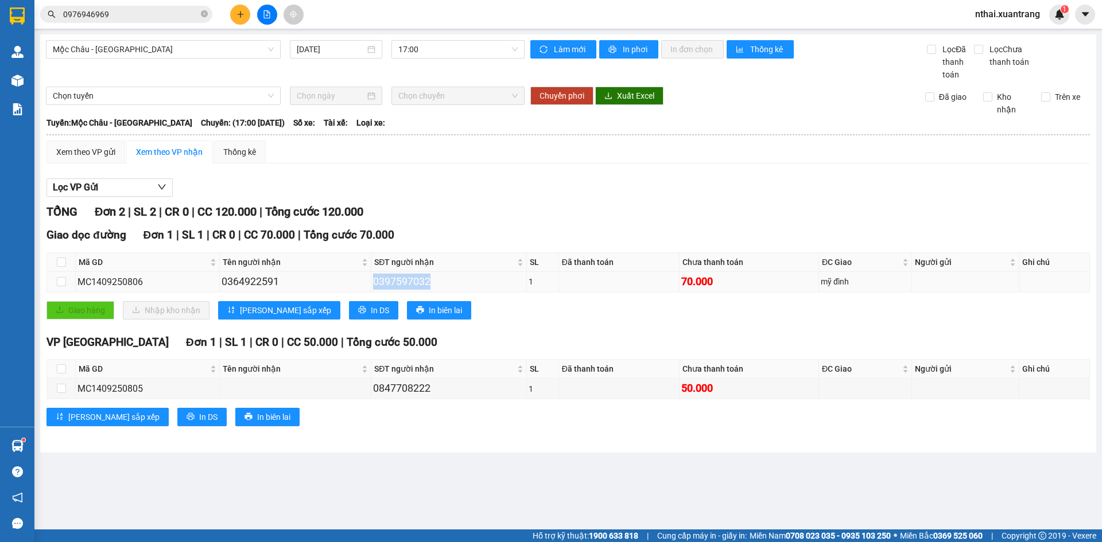
click at [419, 280] on div "0397597032" at bounding box center [448, 282] width 151 height 16
click at [441, 280] on div "0397597032" at bounding box center [448, 282] width 151 height 16
click at [398, 283] on div "0397597032" at bounding box center [448, 282] width 151 height 16
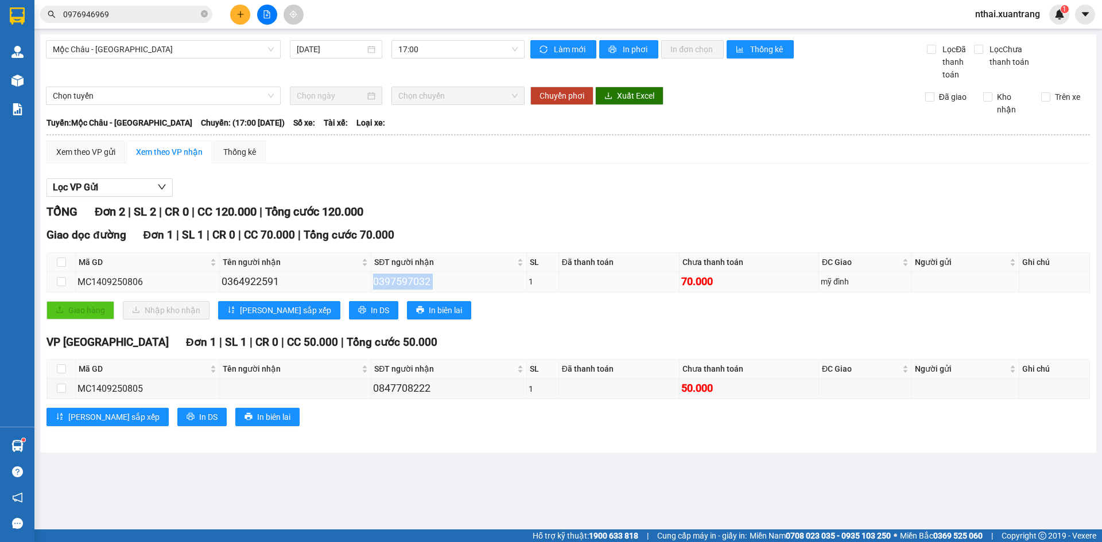
click at [449, 281] on div "0397597032" at bounding box center [448, 282] width 151 height 16
click at [397, 290] on div "0397597032" at bounding box center [448, 282] width 151 height 16
click at [402, 280] on div "0397597032" at bounding box center [448, 282] width 151 height 16
click at [222, 281] on div "0364922591" at bounding box center [295, 282] width 147 height 16
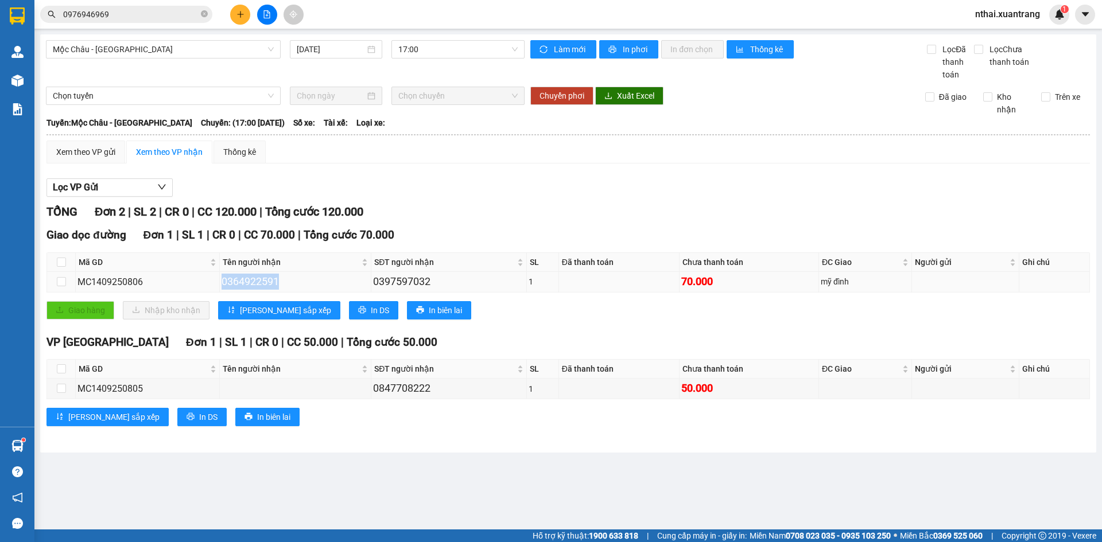
click at [222, 281] on div "0364922591" at bounding box center [295, 282] width 147 height 16
click at [267, 282] on div "0364922591" at bounding box center [295, 282] width 147 height 16
click at [269, 282] on div "0364922591" at bounding box center [295, 282] width 147 height 16
click at [397, 285] on div "0397597032" at bounding box center [448, 282] width 151 height 16
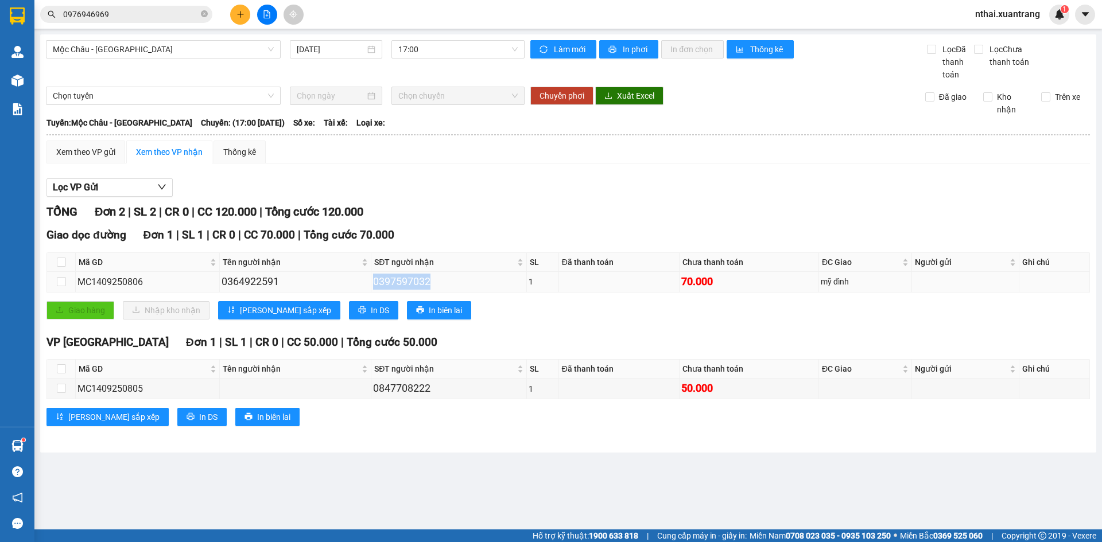
click at [397, 285] on div "0397597032" at bounding box center [448, 282] width 151 height 16
click at [458, 232] on div "Giao dọc đường Đơn 1 | SL 1 | CR 0 | CC 70.000 | Tổng cước 70.000" at bounding box center [567, 235] width 1043 height 17
click at [240, 12] on icon "plus" at bounding box center [240, 14] width 8 height 8
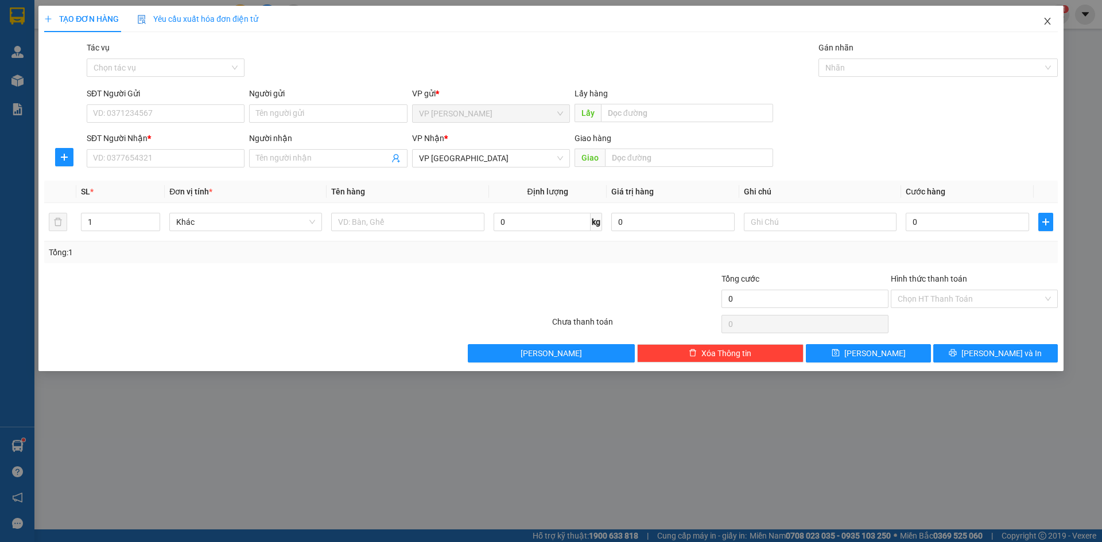
click at [1048, 22] on icon "close" at bounding box center [1047, 21] width 6 height 7
